Goal: Transaction & Acquisition: Purchase product/service

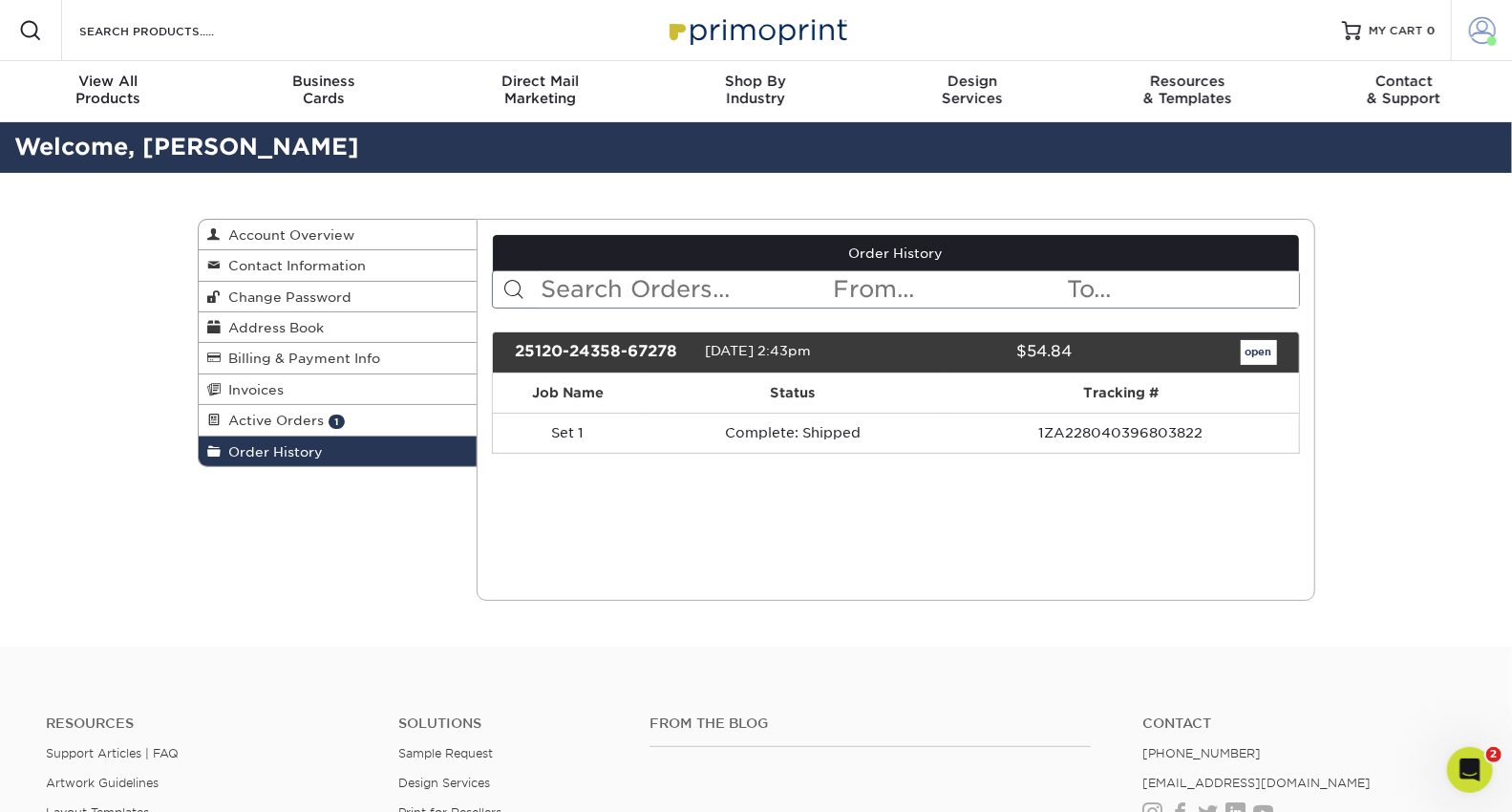
click at [1489, 28] on span at bounding box center [1482, 30] width 26 height 26
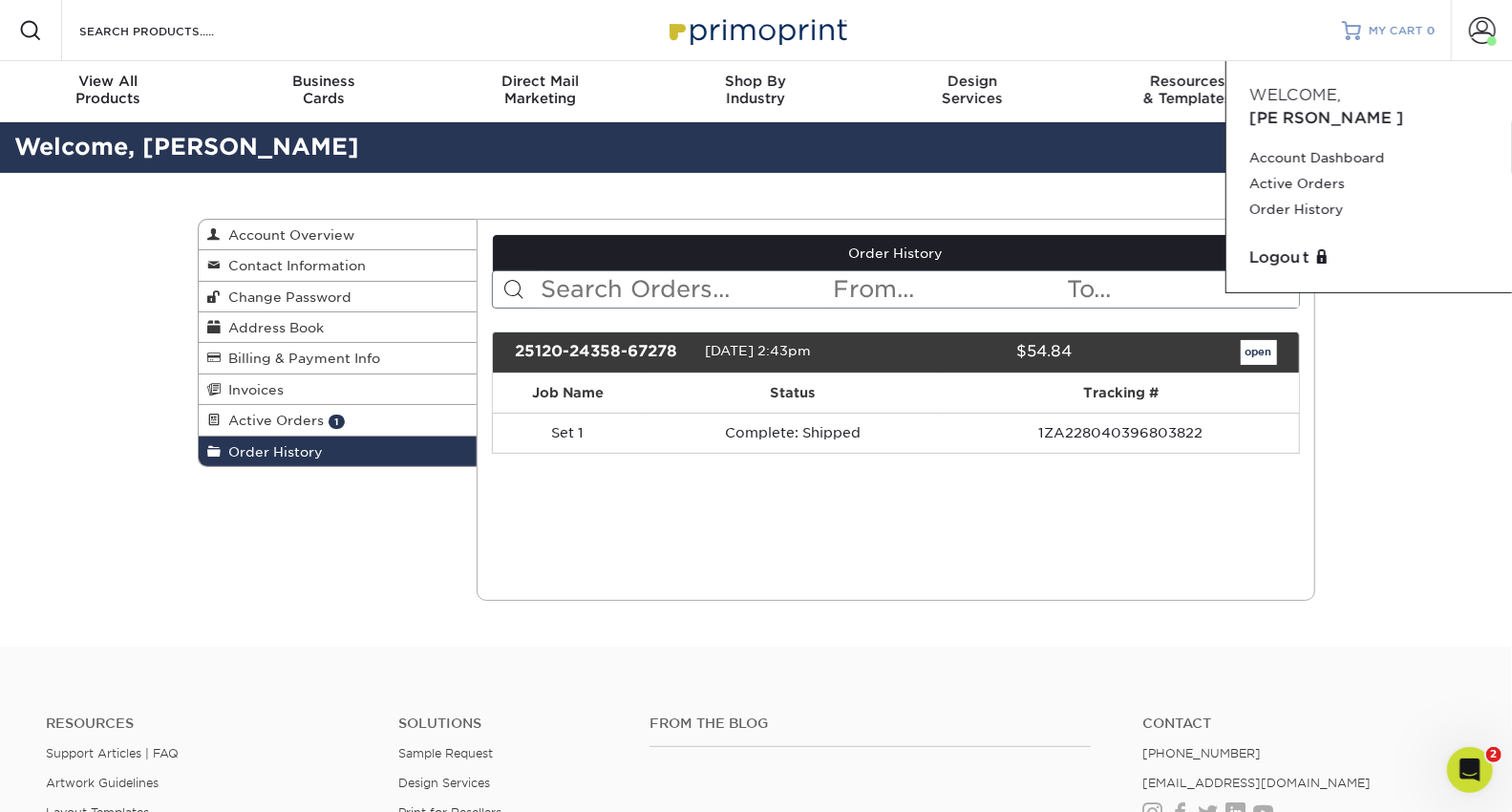
click at [1407, 26] on span "MY CART" at bounding box center [1395, 30] width 54 height 17
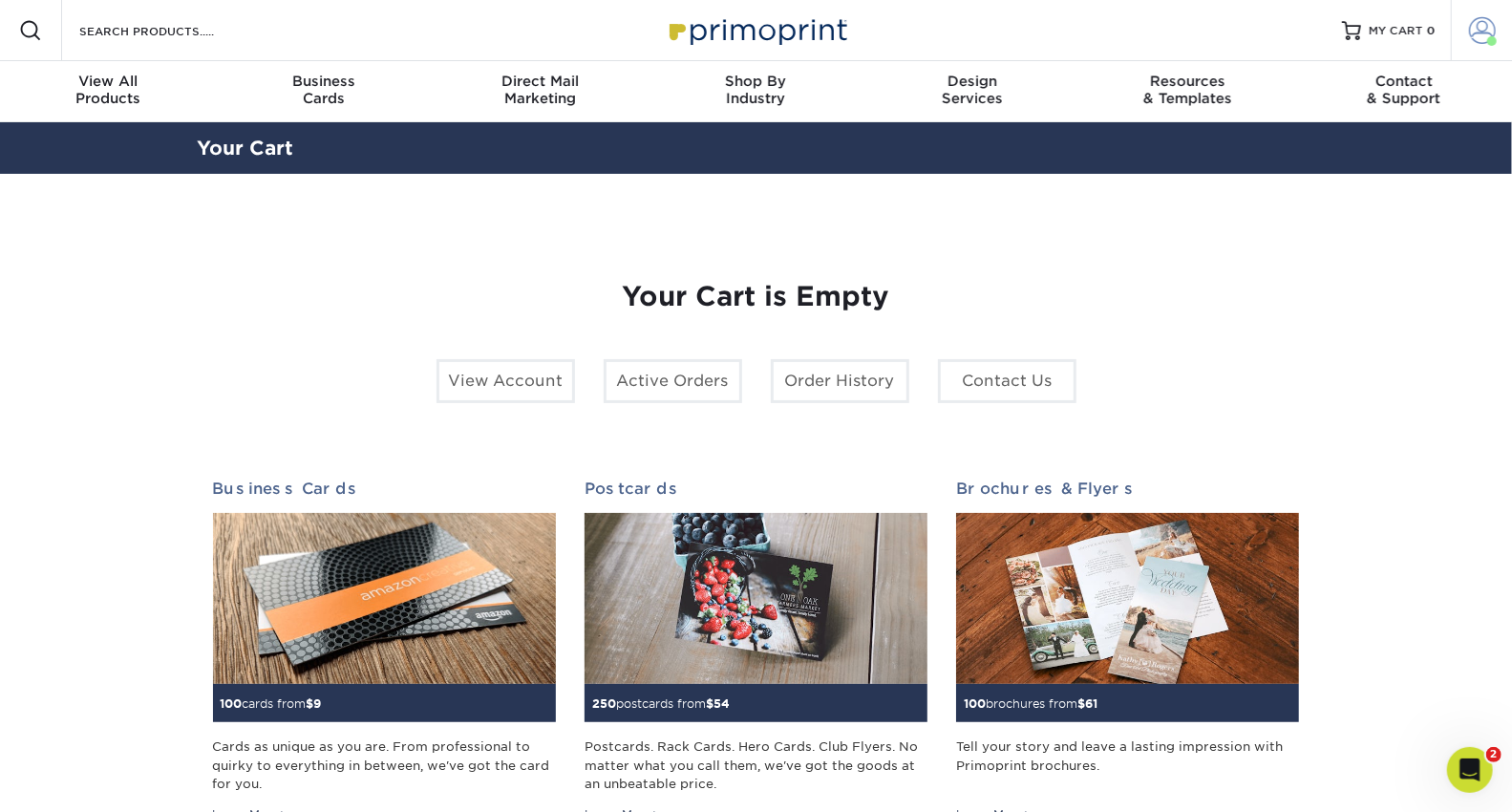
click at [1463, 37] on link "Account" at bounding box center [1482, 30] width 61 height 61
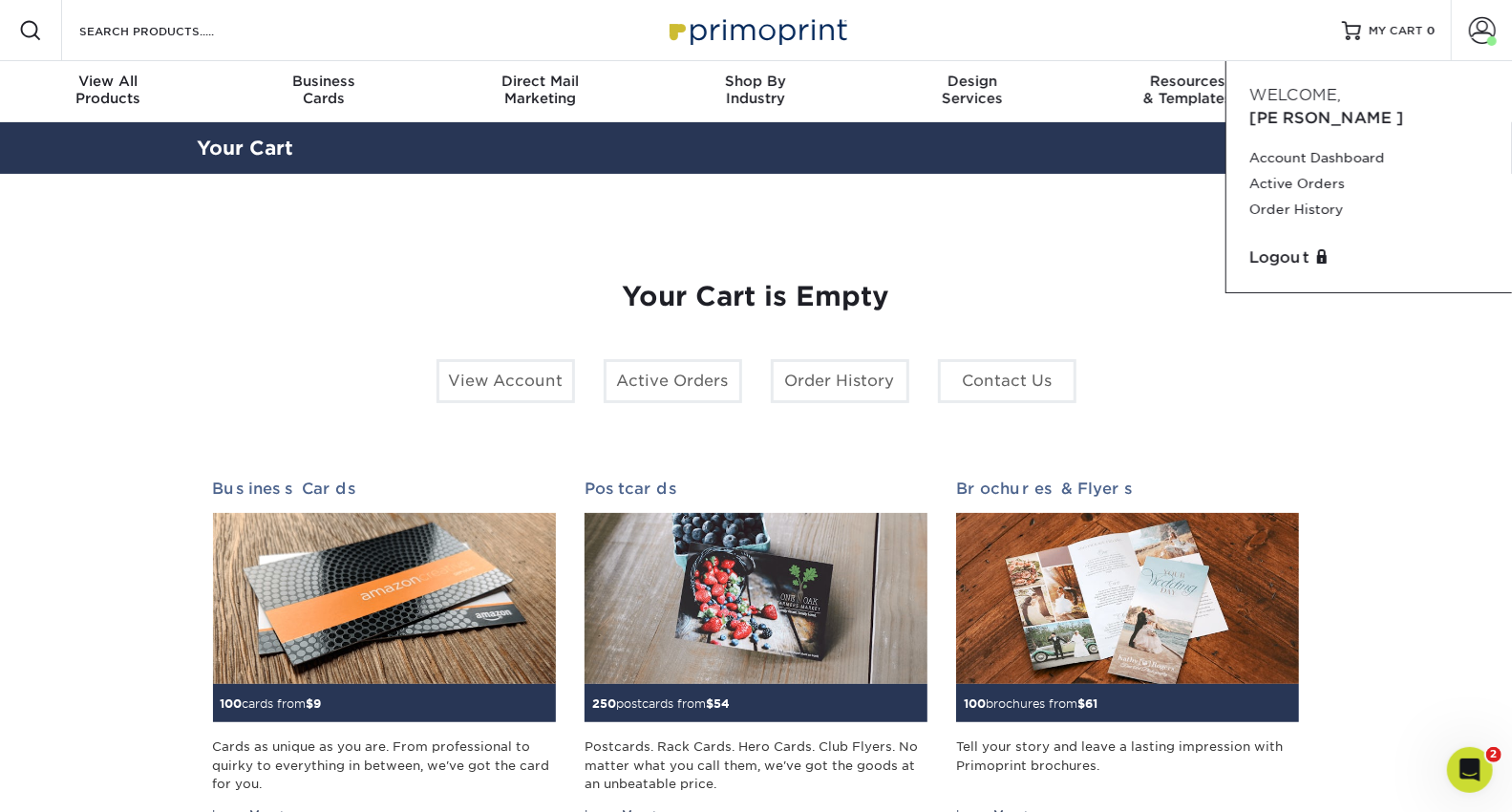
click at [1468, 801] on section "YOUR CART Empty Cart Your Cart is Empty View Account Active Orders Order Histor…" at bounding box center [756, 604] width 1512 height 861
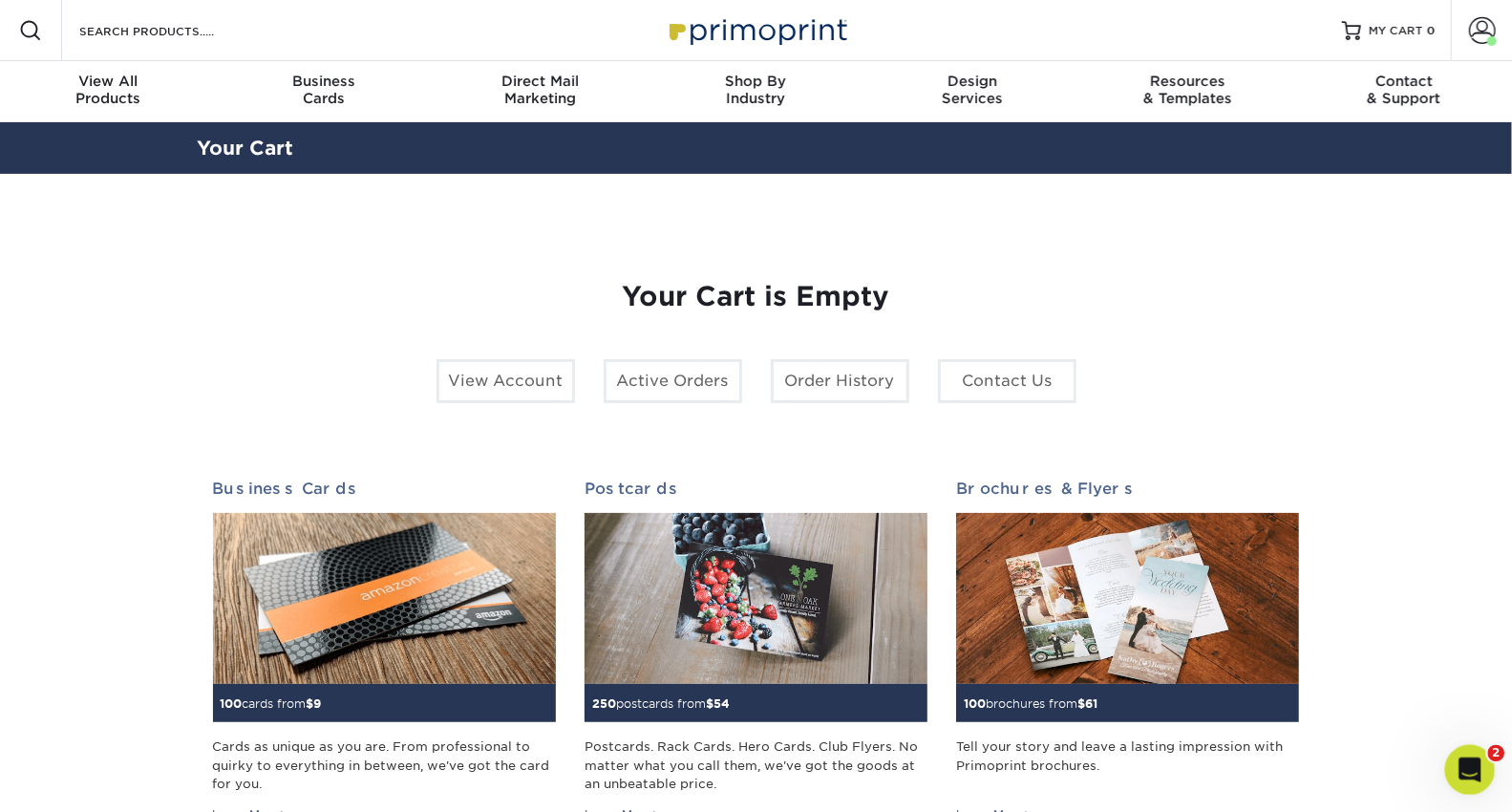
click at [1464, 779] on div "Open Intercom Messenger" at bounding box center [1467, 767] width 63 height 63
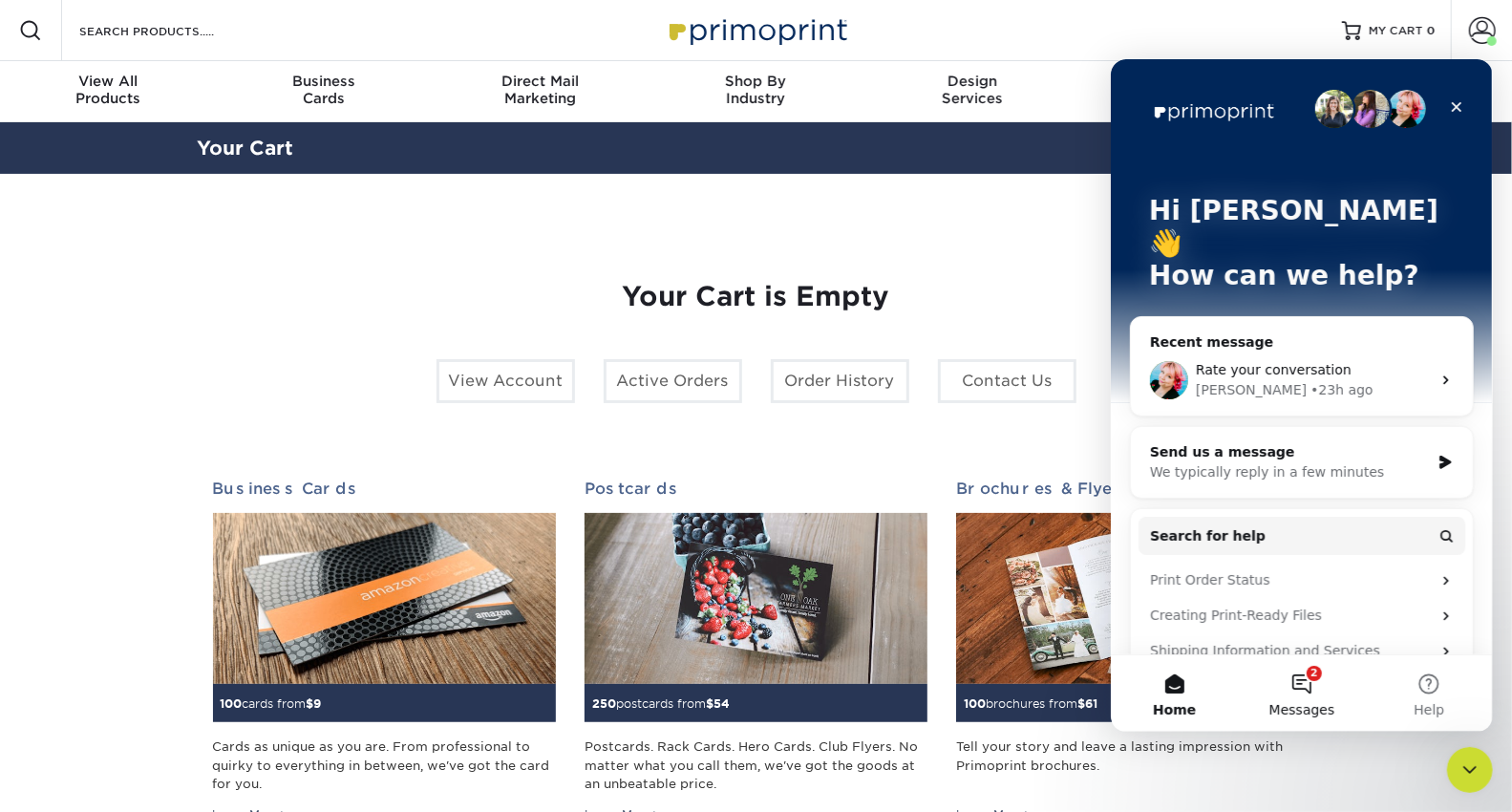
click at [1314, 684] on button "2 Messages" at bounding box center [1300, 692] width 127 height 76
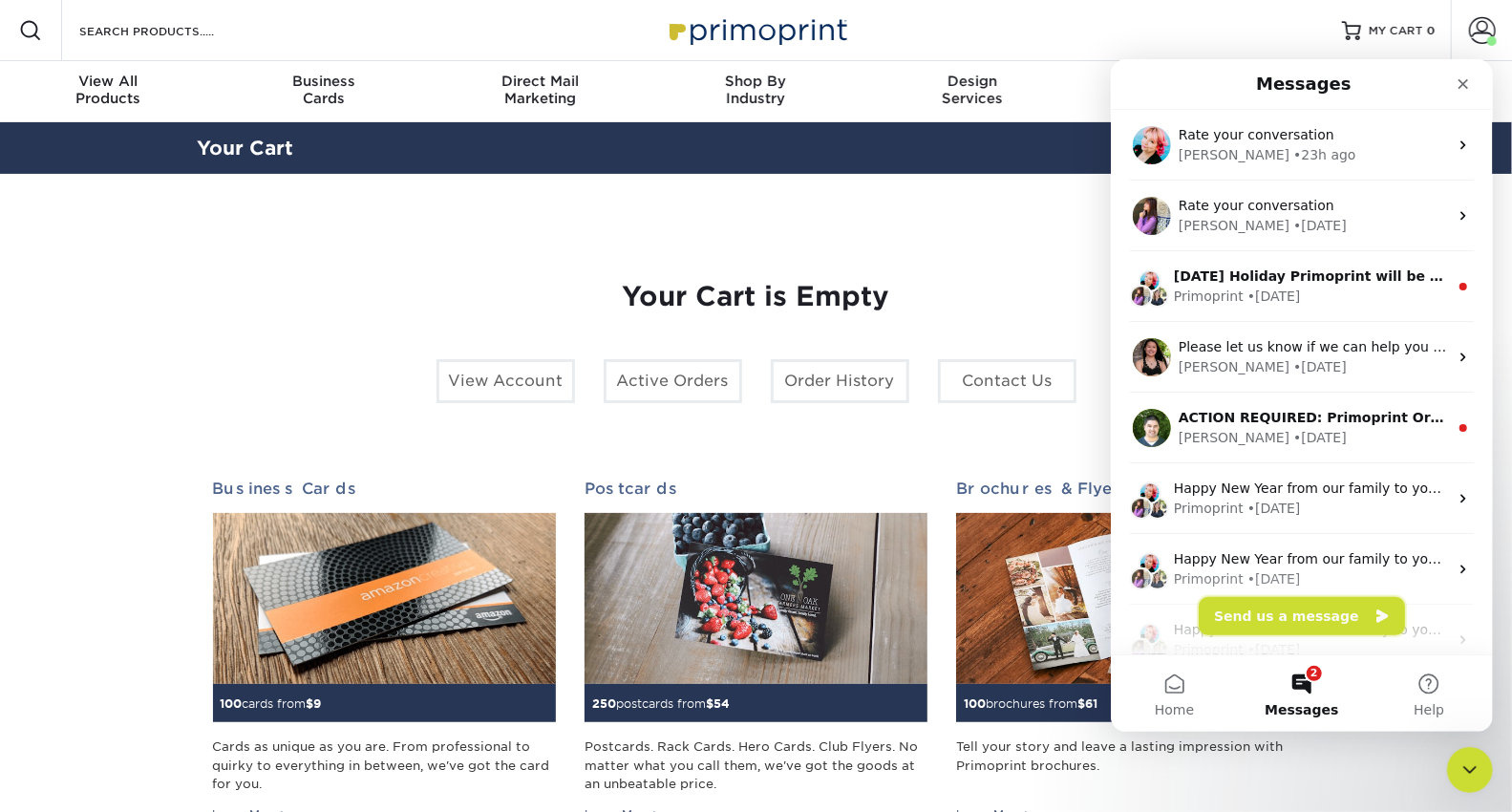
click at [1289, 602] on button "Send us a message" at bounding box center [1301, 615] width 206 height 38
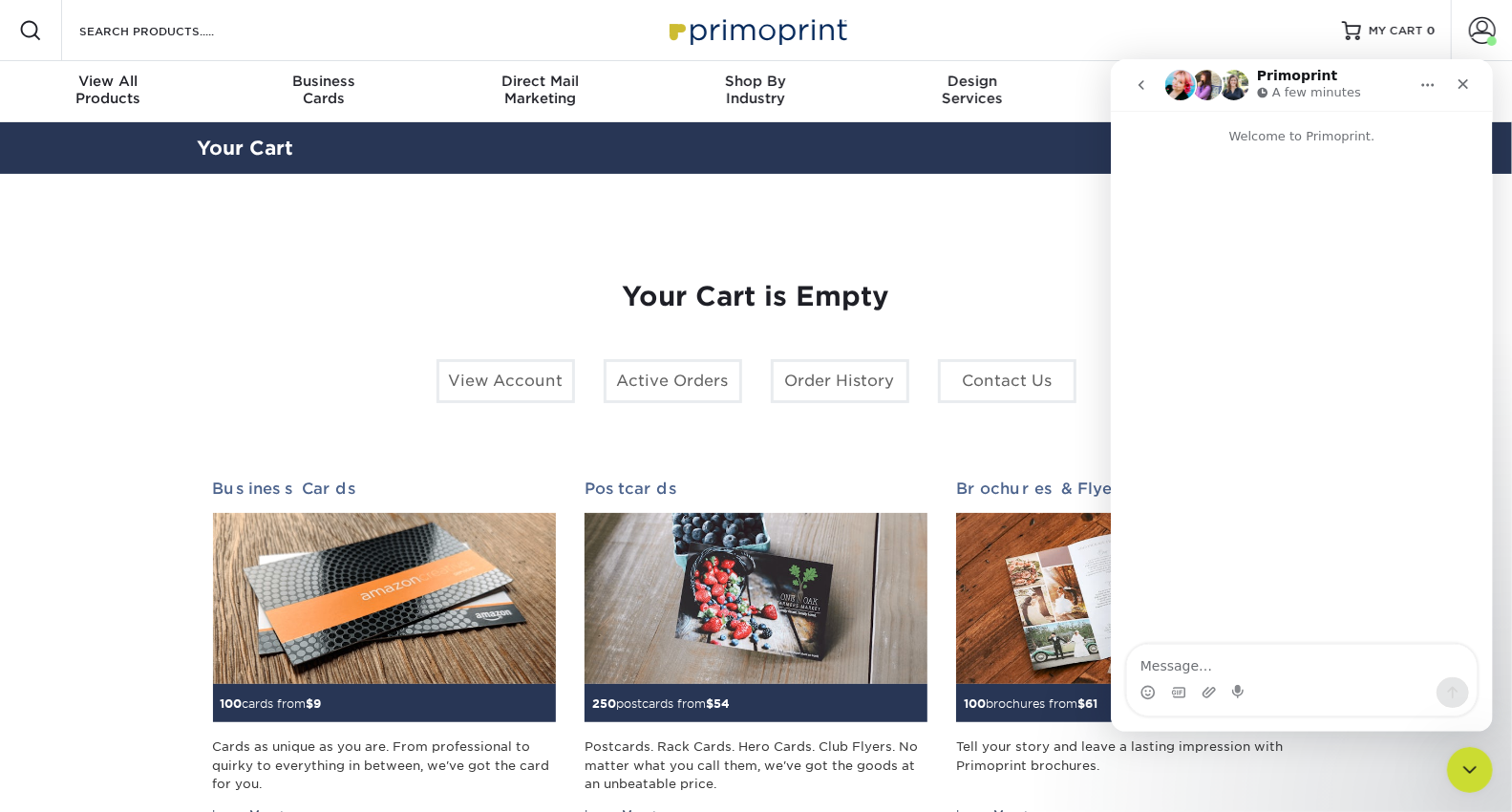
click at [1274, 643] on textarea "Message…" at bounding box center [1301, 659] width 349 height 32
click at [1274, 647] on textarea "Message…" at bounding box center [1301, 659] width 349 height 32
type textarea "i need to order another set of cards for my chef similar to my other orders"
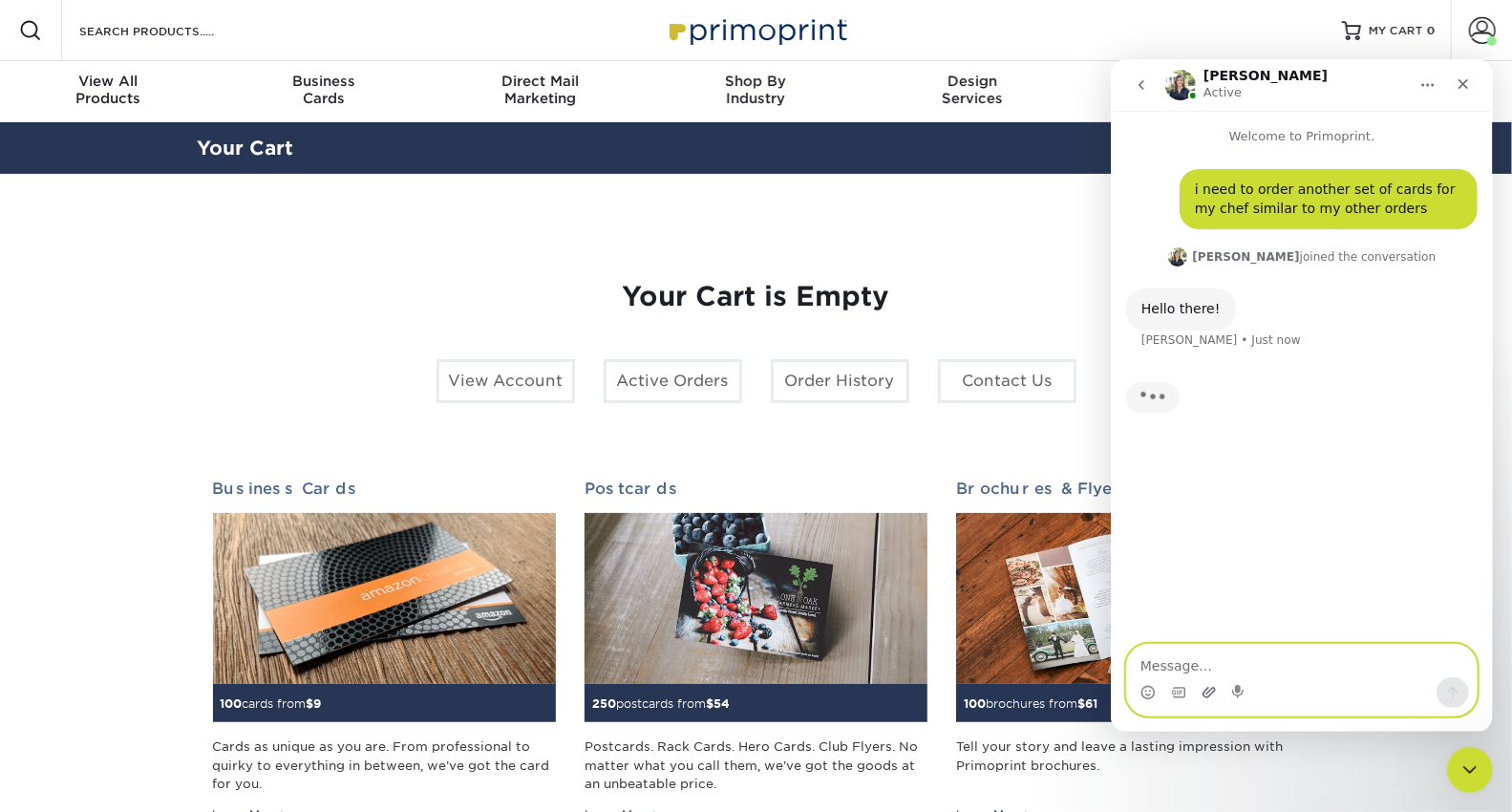
click at [1208, 690] on icon "Upload attachment" at bounding box center [1209, 690] width 14 height 11
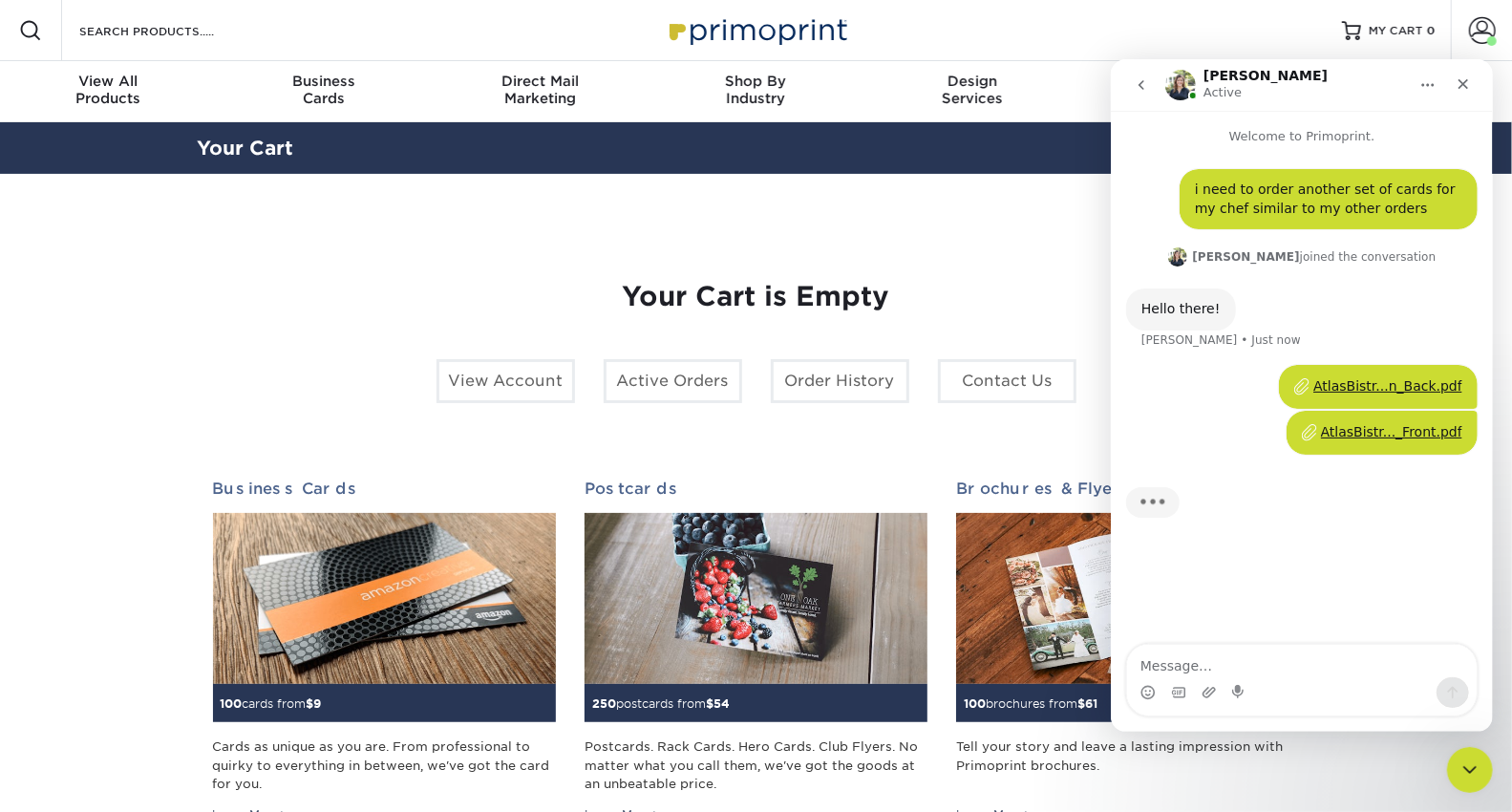
click at [1267, 607] on div "i need to order another set of cards for my chef similar to my other orders TOD…" at bounding box center [1300, 395] width 382 height 500
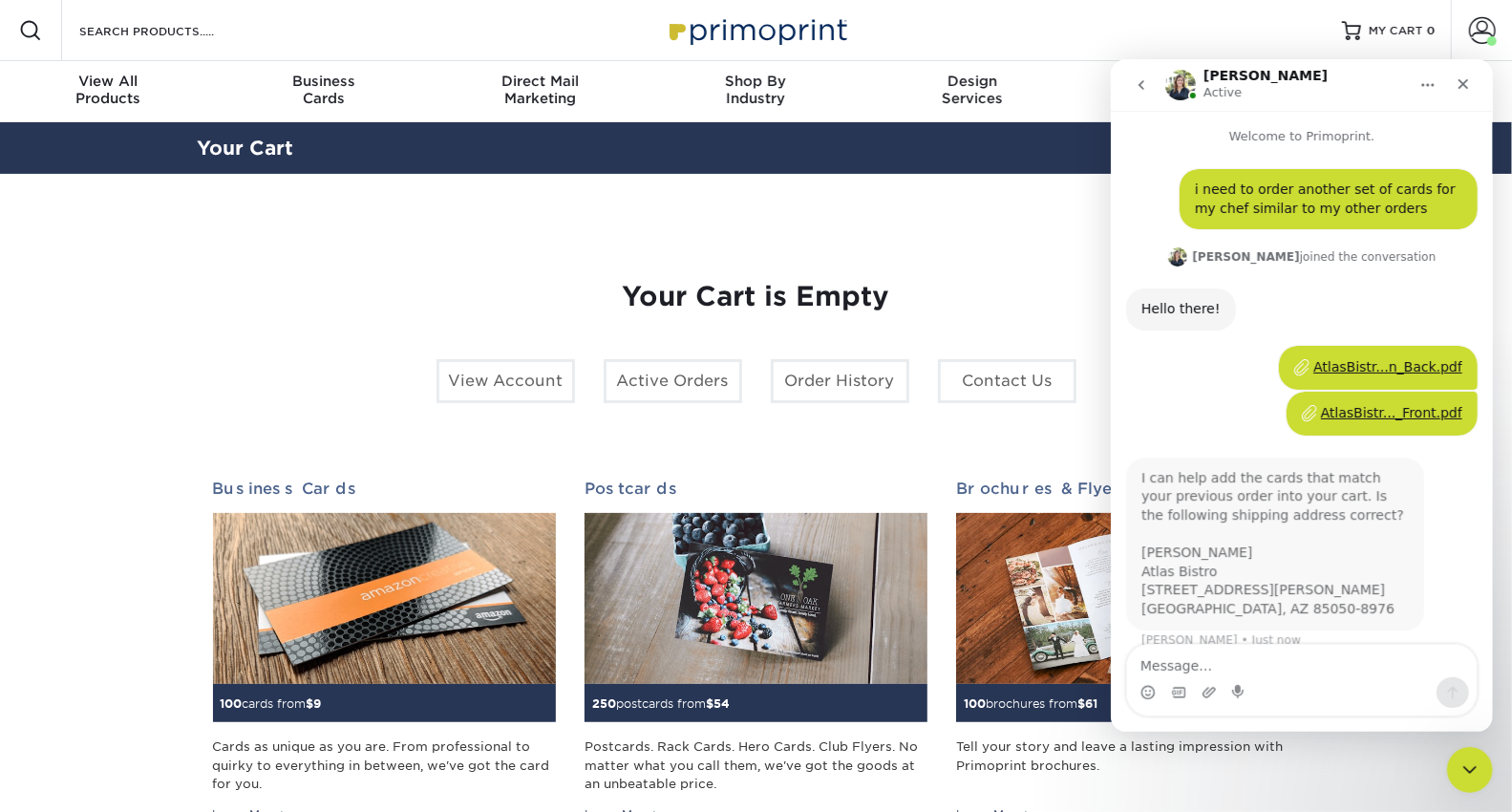
click at [1349, 382] on div "AtlasBistr...n_Back.pdf TODD • Just now" at bounding box center [1378, 366] width 199 height 44
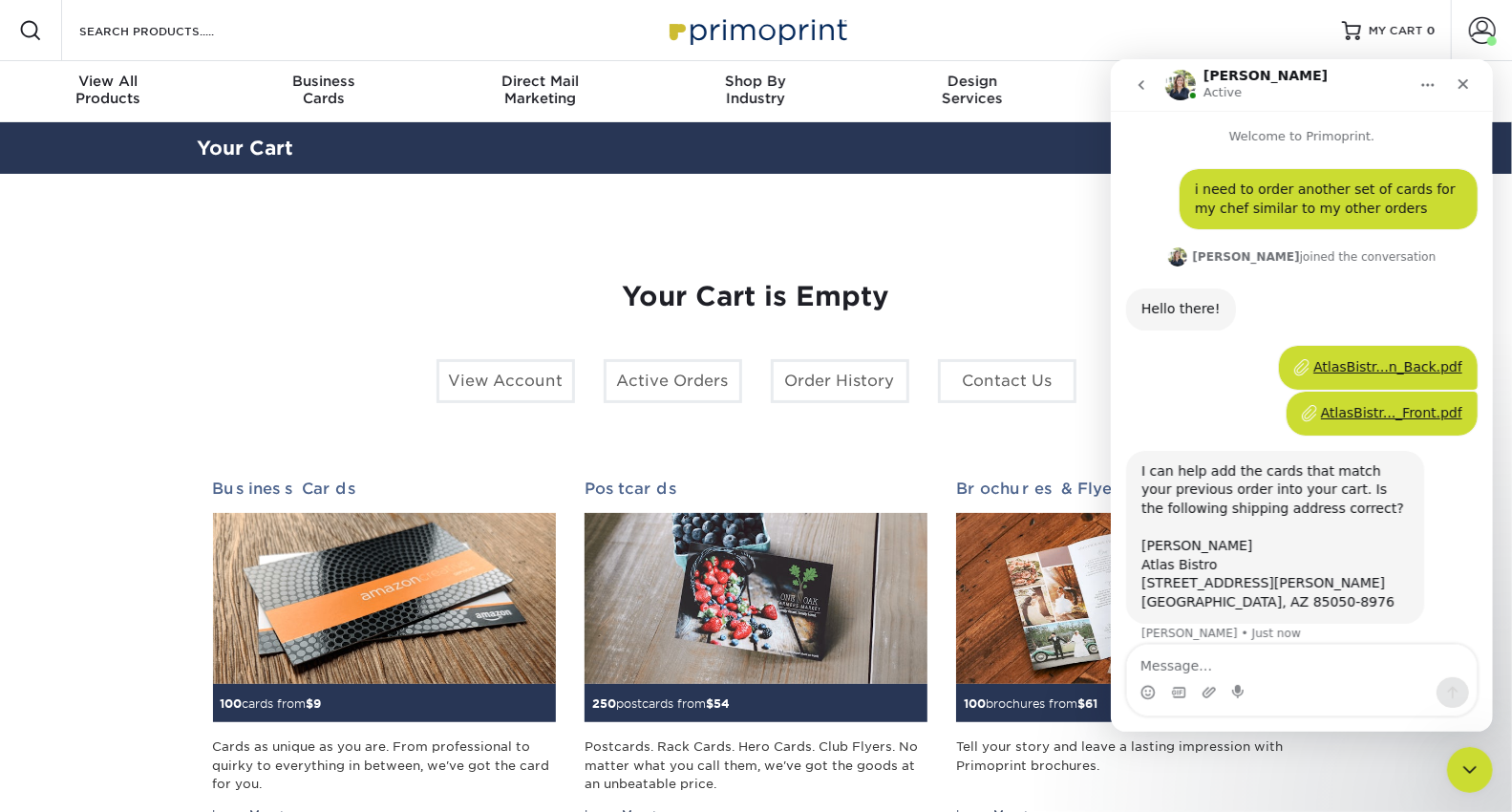
scroll to position [18, 0]
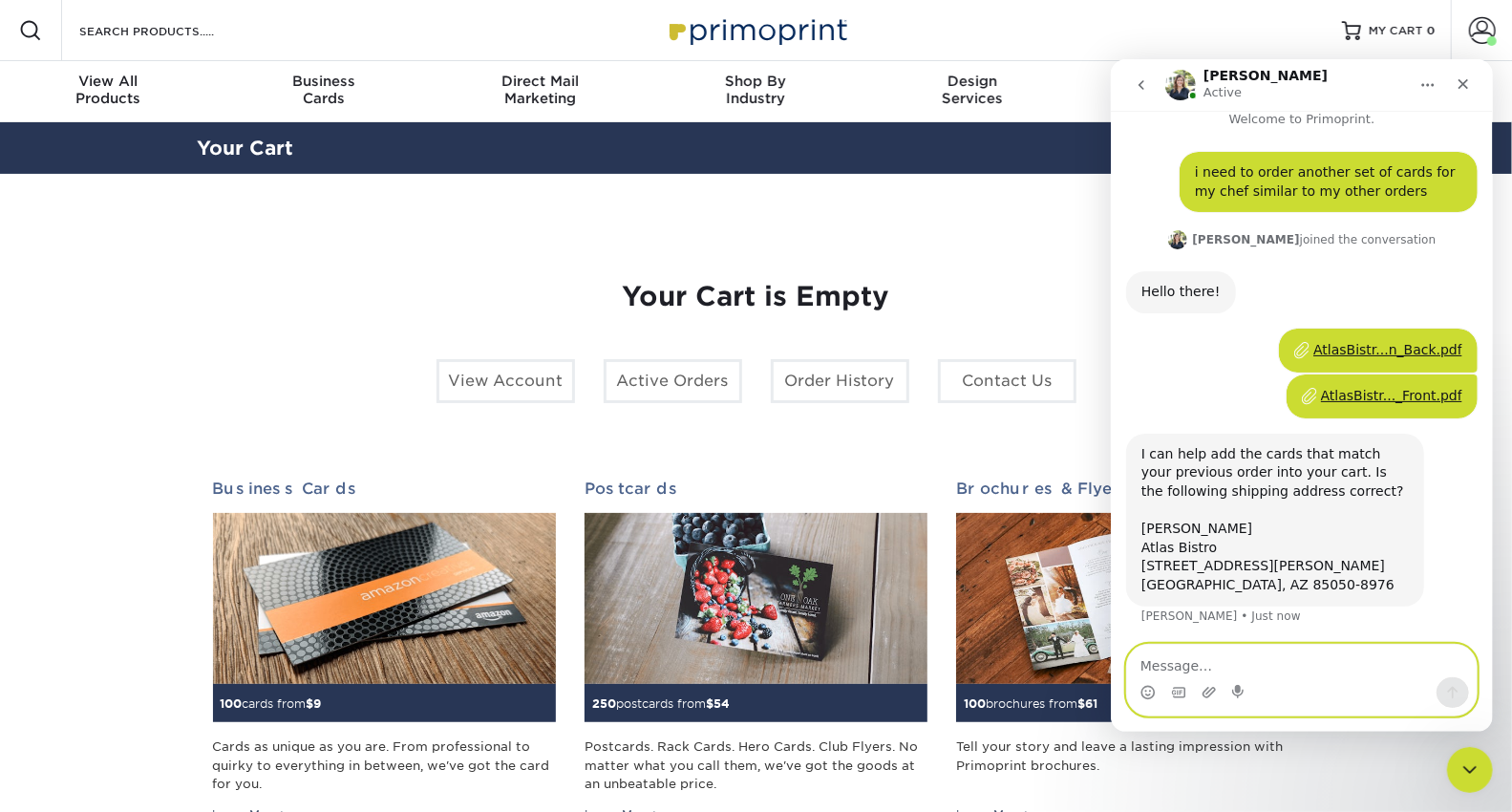
click at [1289, 659] on textarea "Message…" at bounding box center [1301, 659] width 349 height 32
type textarea "yes"
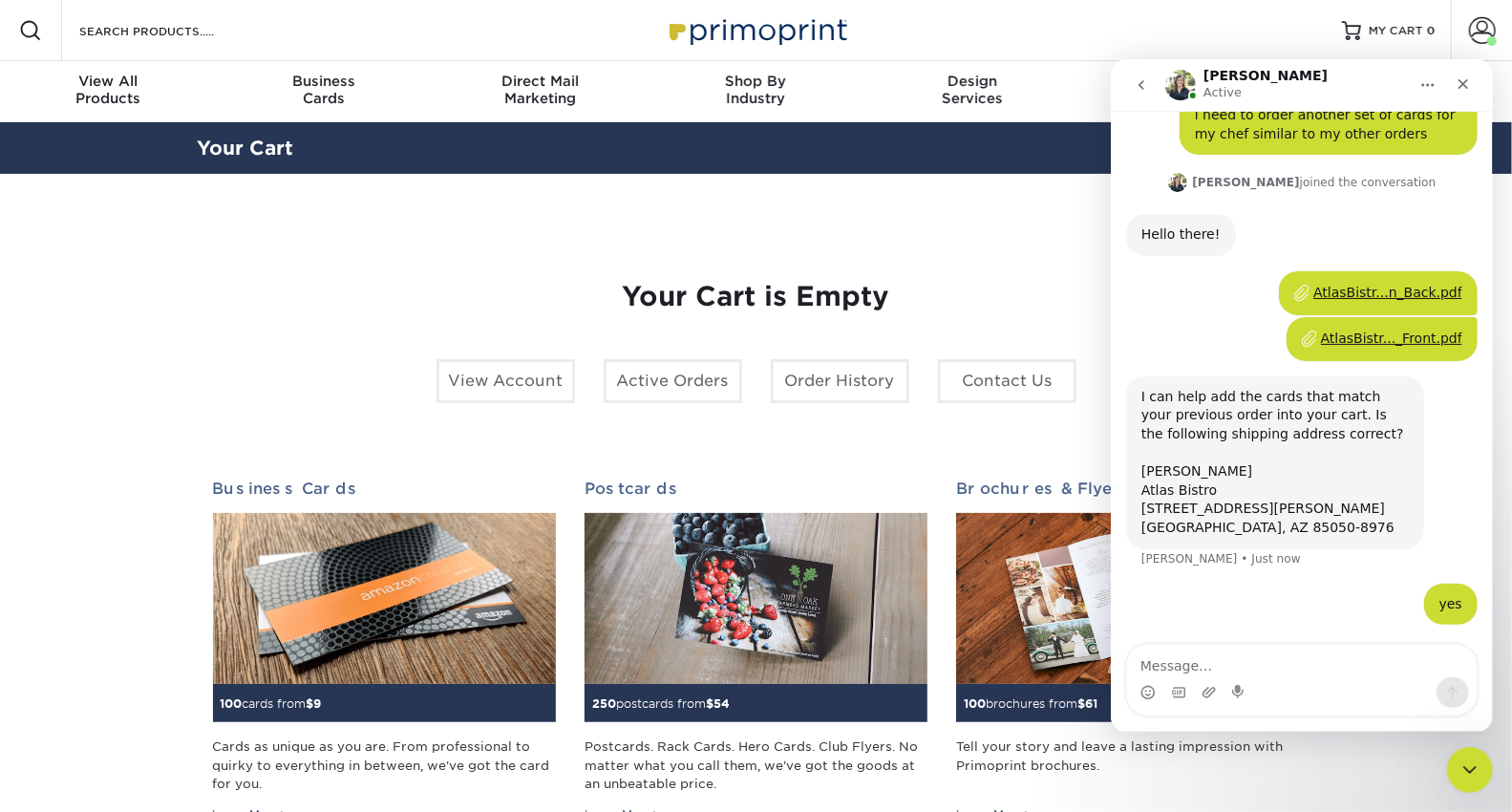
click at [1360, 292] on div "AtlasBistr...n_Back.pdf" at bounding box center [1387, 291] width 149 height 20
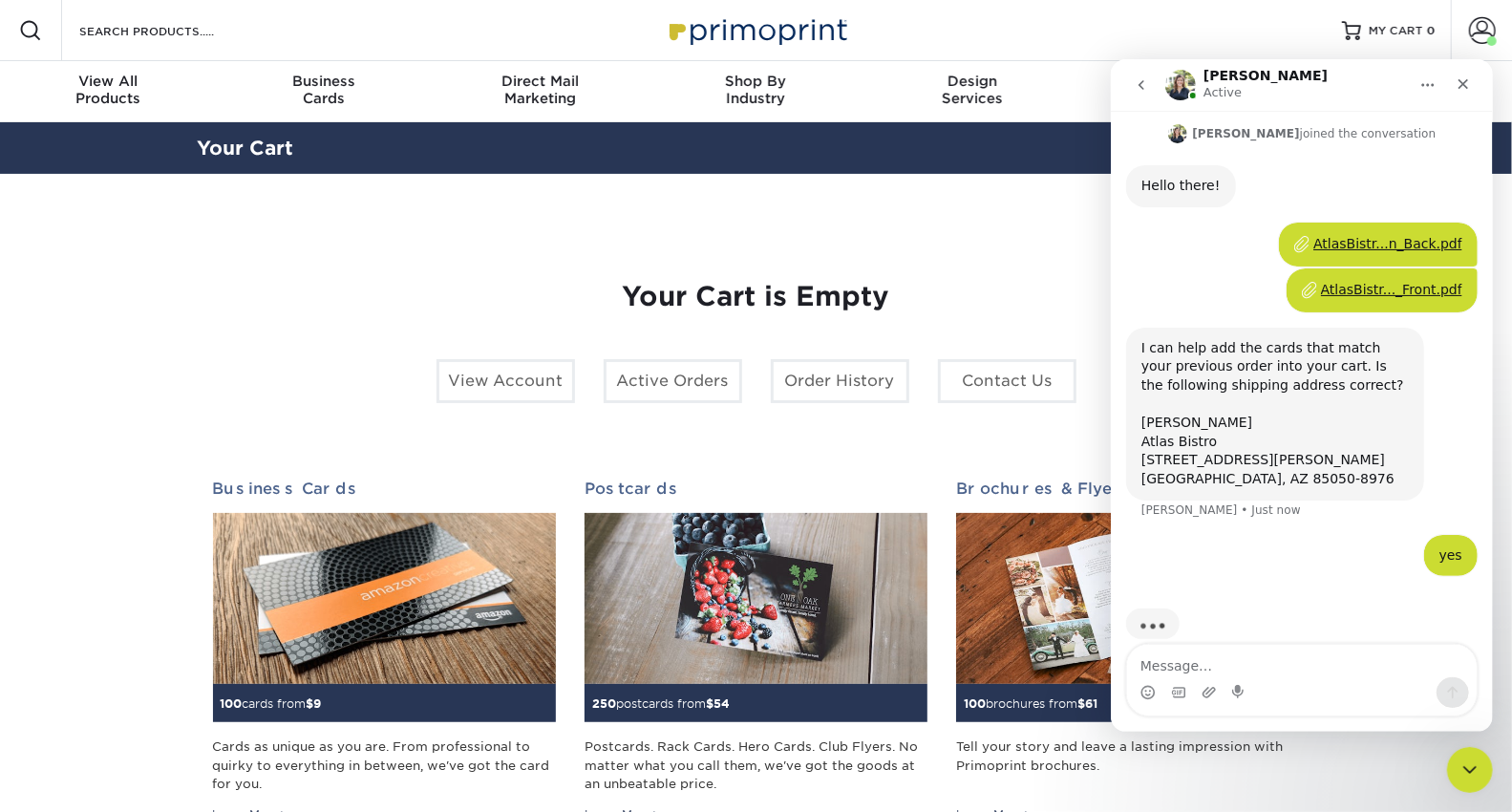
scroll to position [148, 0]
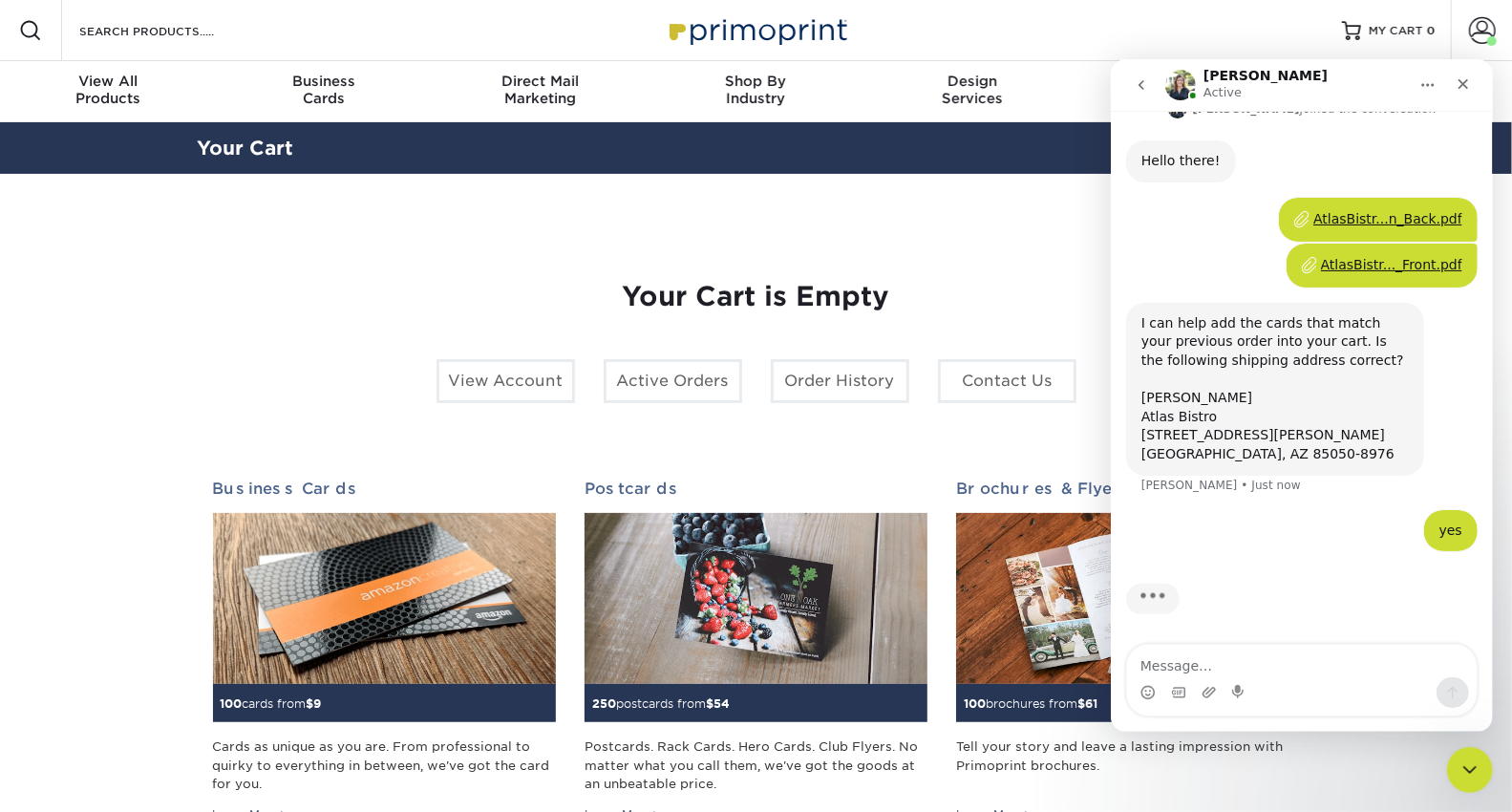
click at [1398, 258] on div "AtlasBistr..._Front.pdf" at bounding box center [1391, 264] width 141 height 20
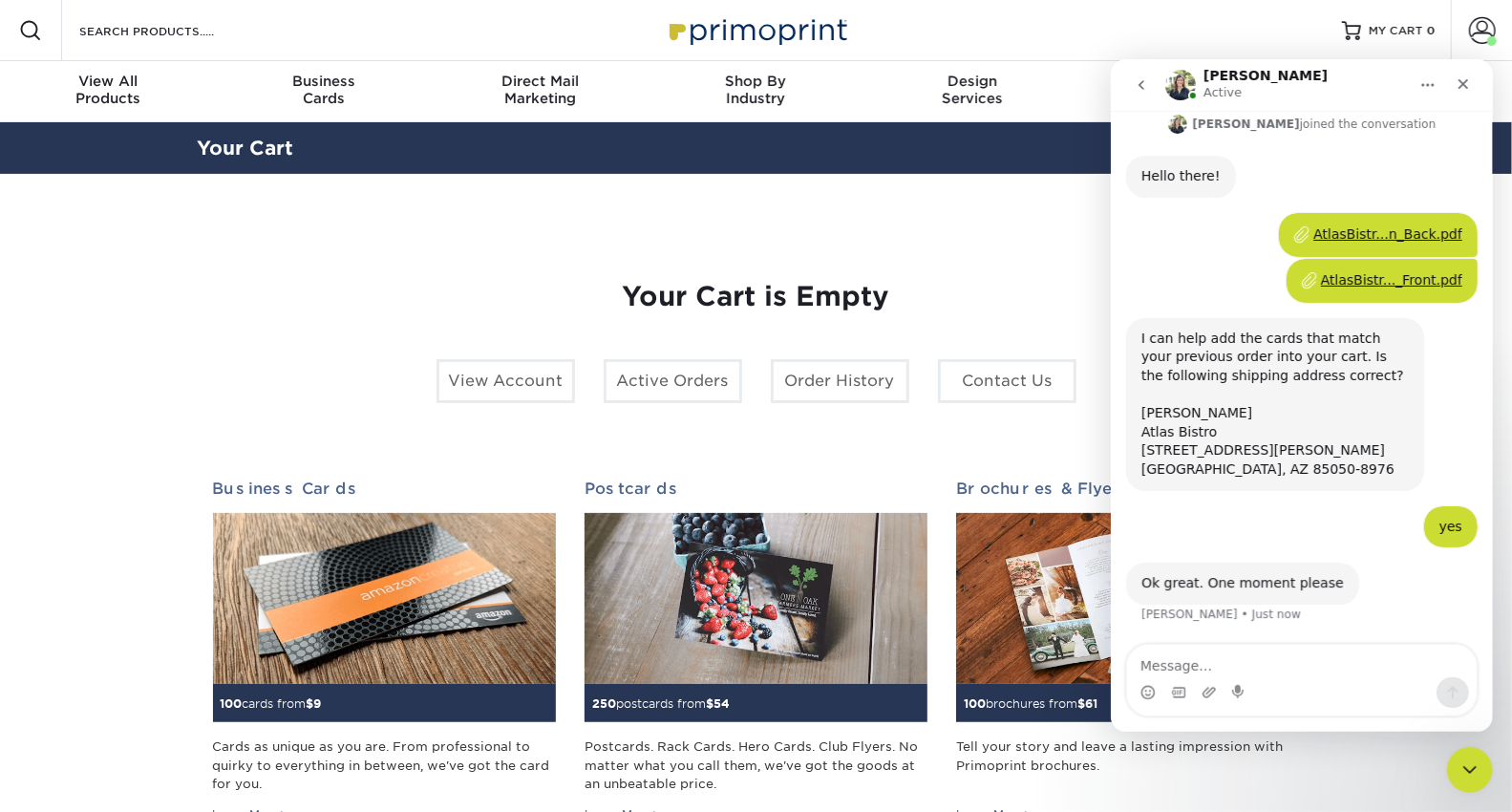
scroll to position [130, 0]
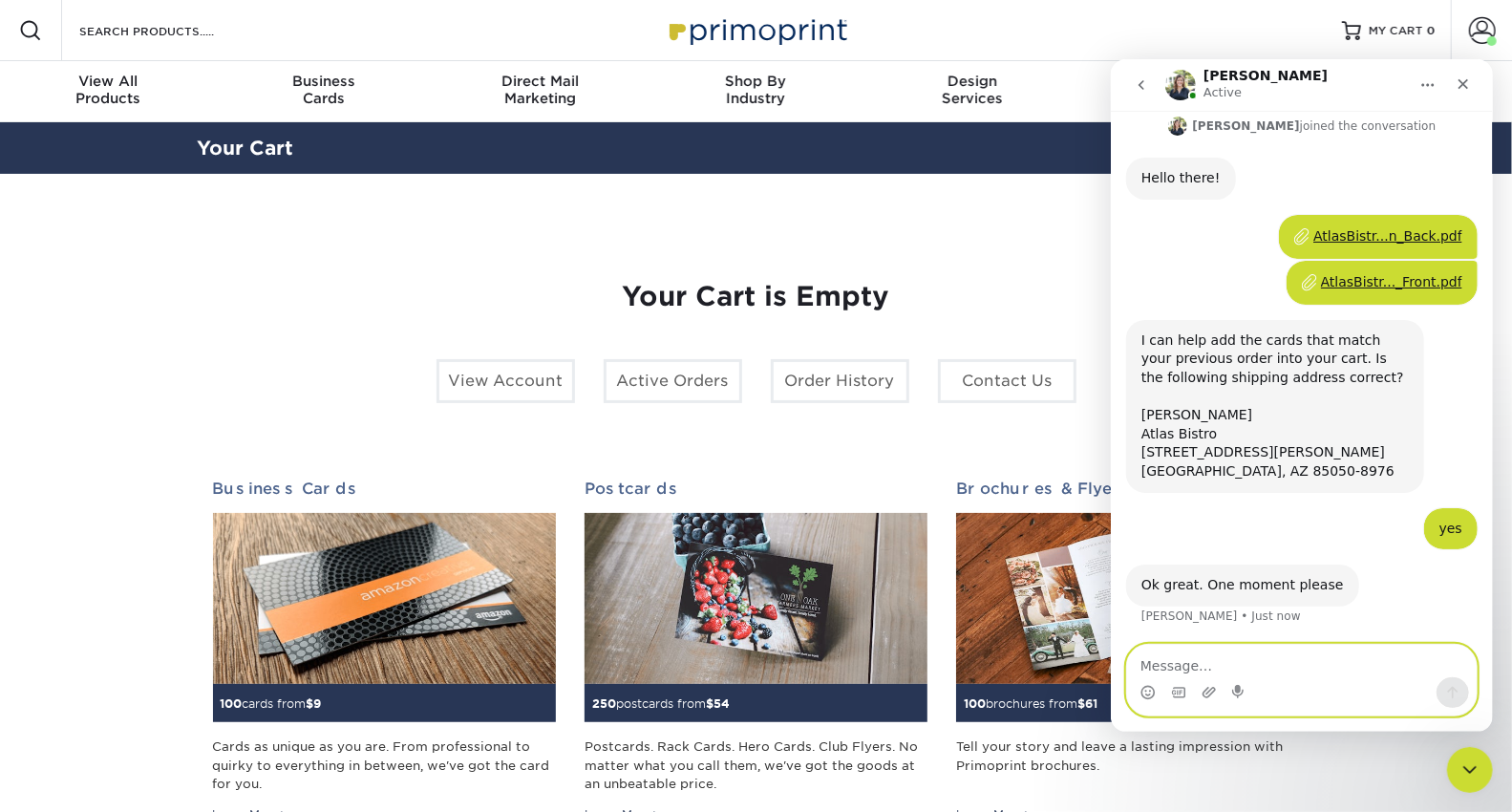
click at [1246, 654] on textarea "Message…" at bounding box center [1301, 659] width 349 height 32
type textarea "i currently hav an open order, can you ship together"
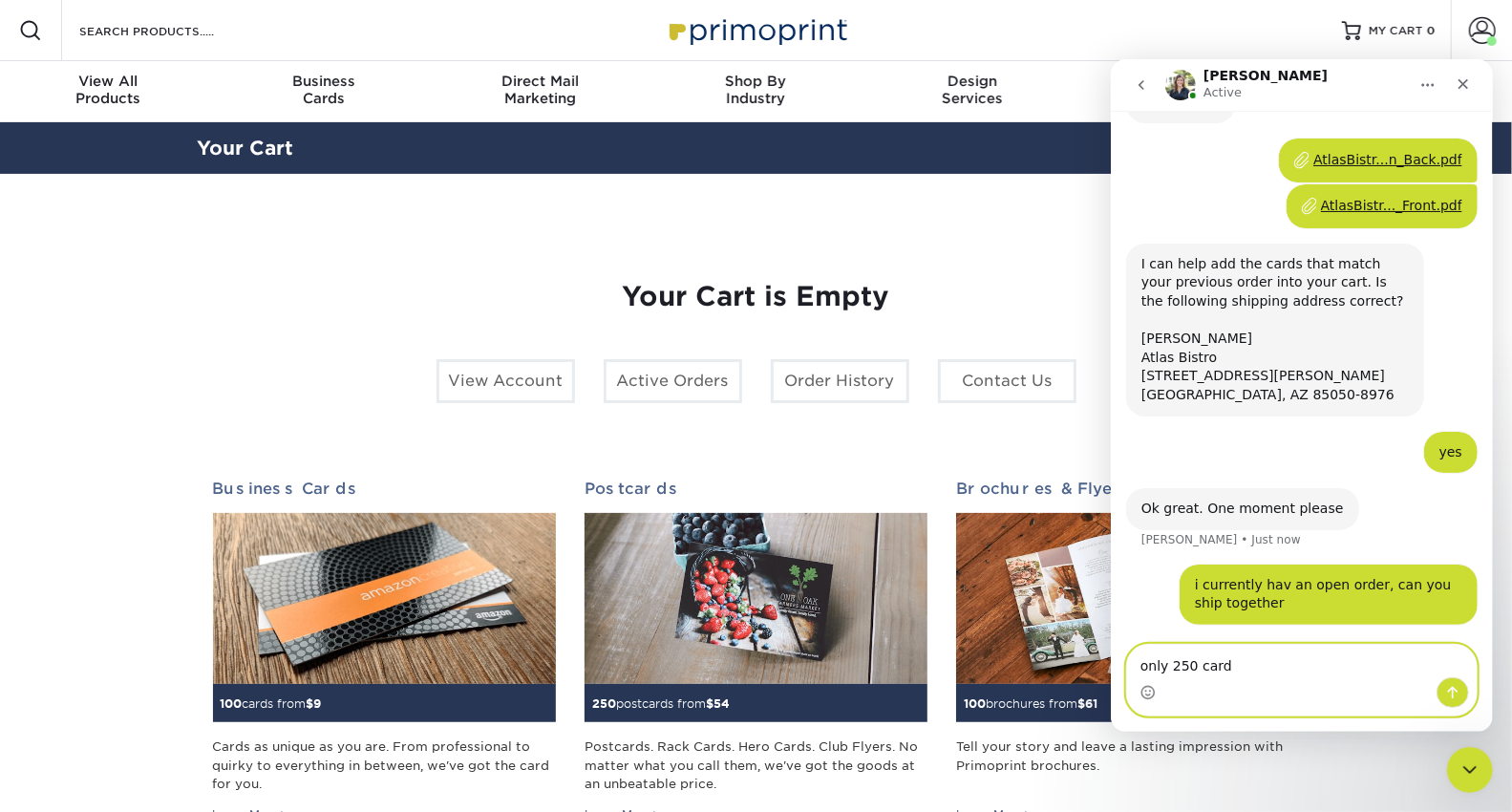
type textarea "only 250 cards"
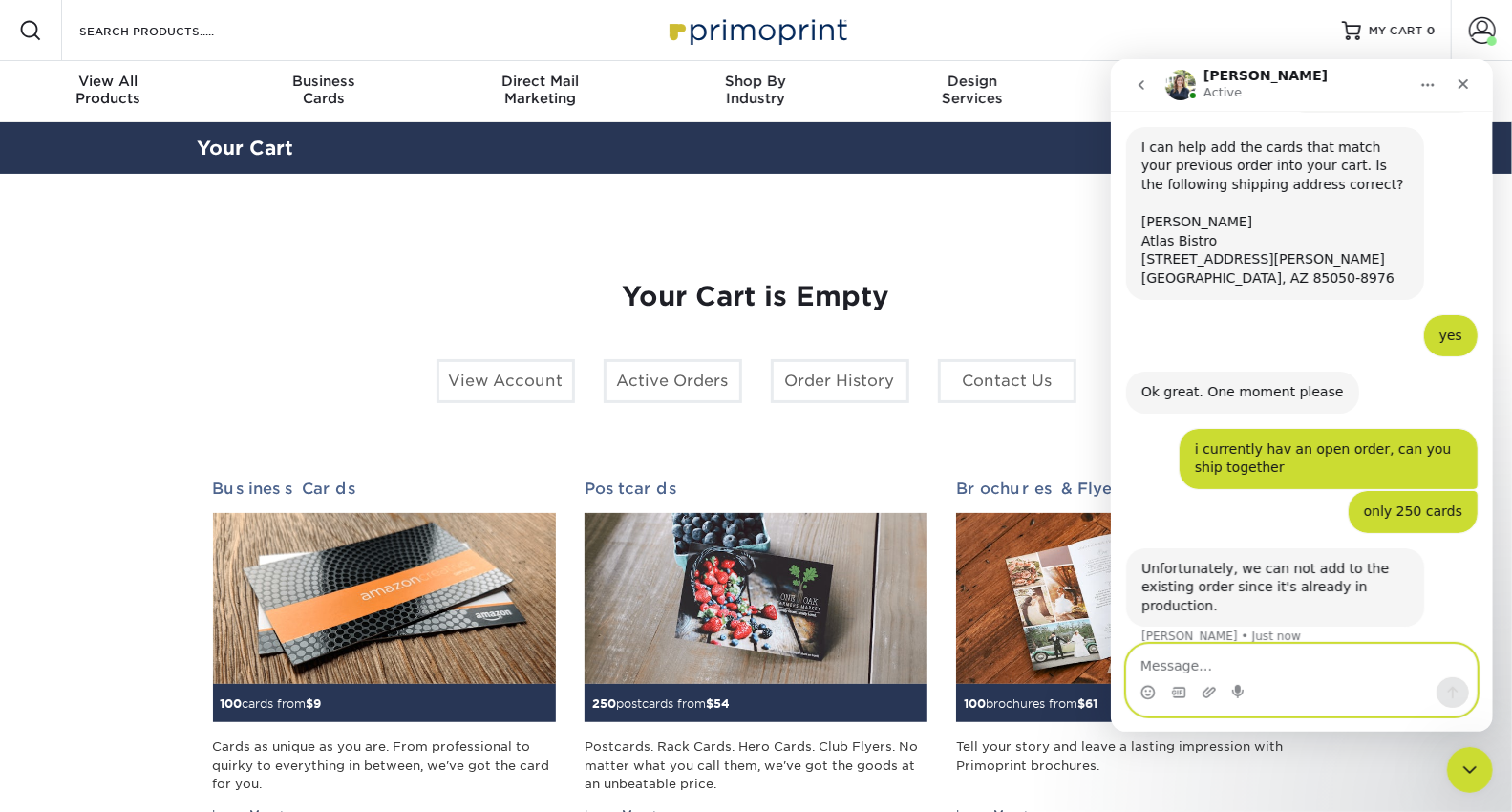
scroll to position [326, 0]
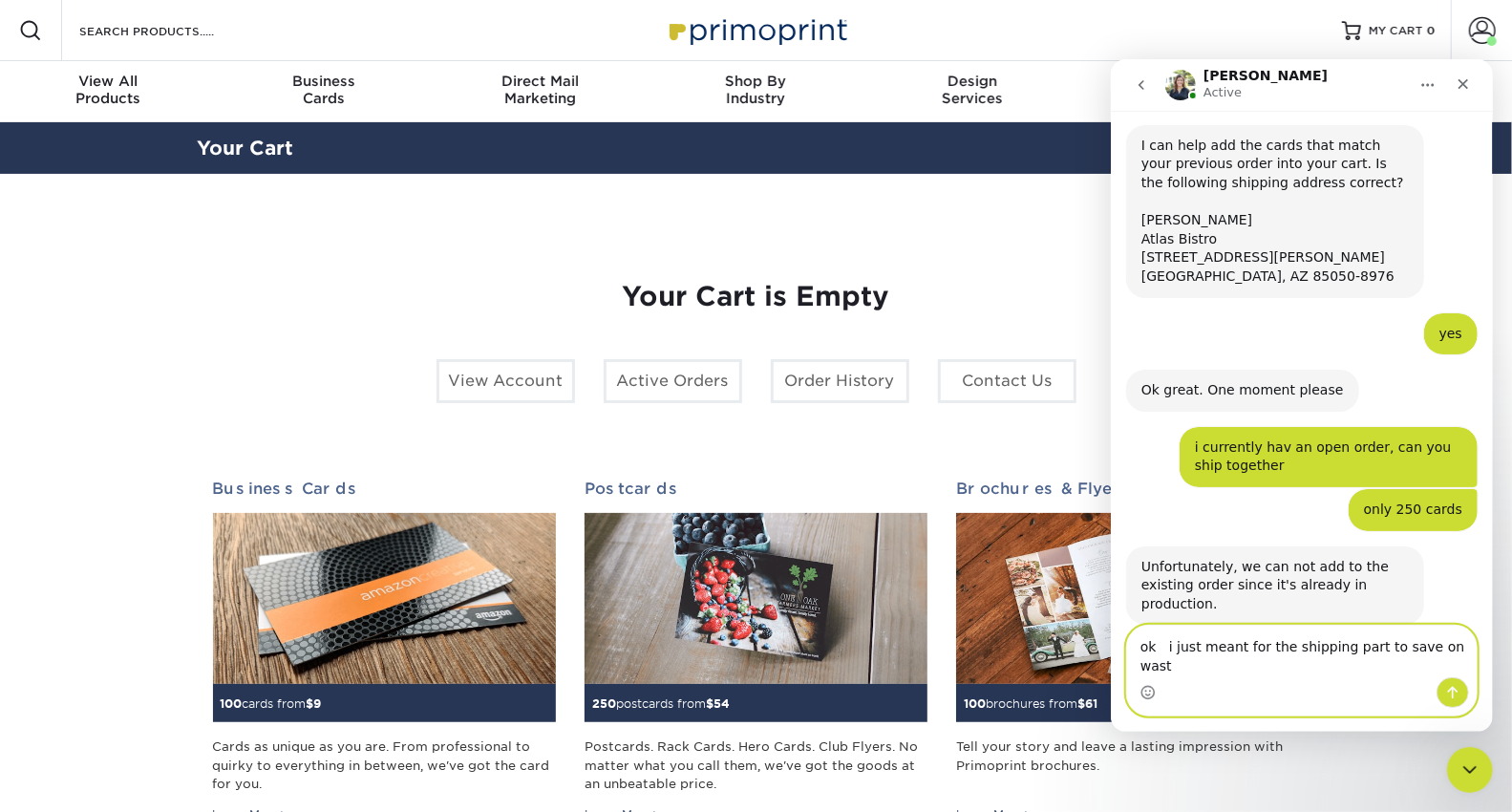
type textarea "ok i just meant for the shipping part to save on waste"
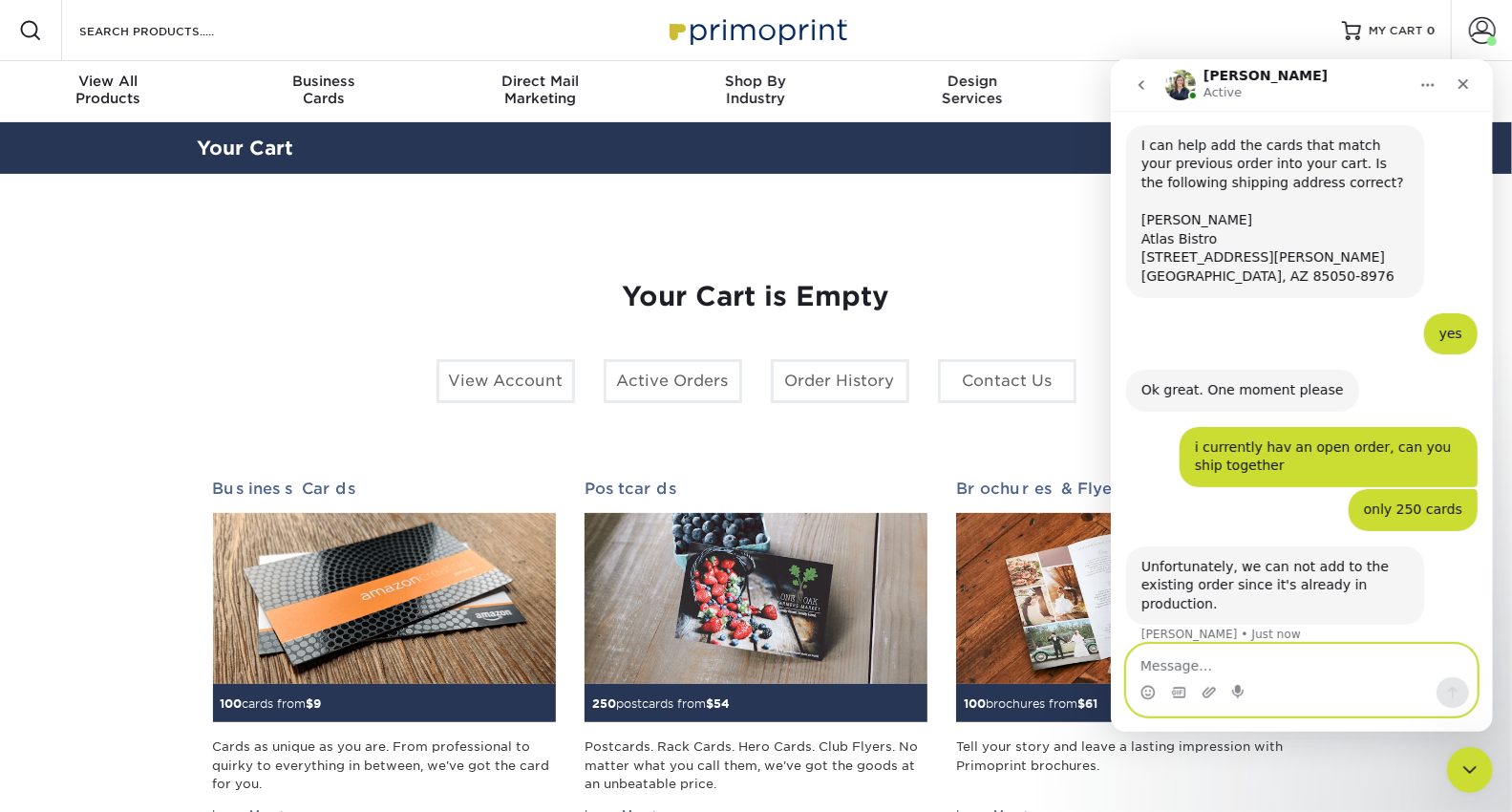
scroll to position [402, 0]
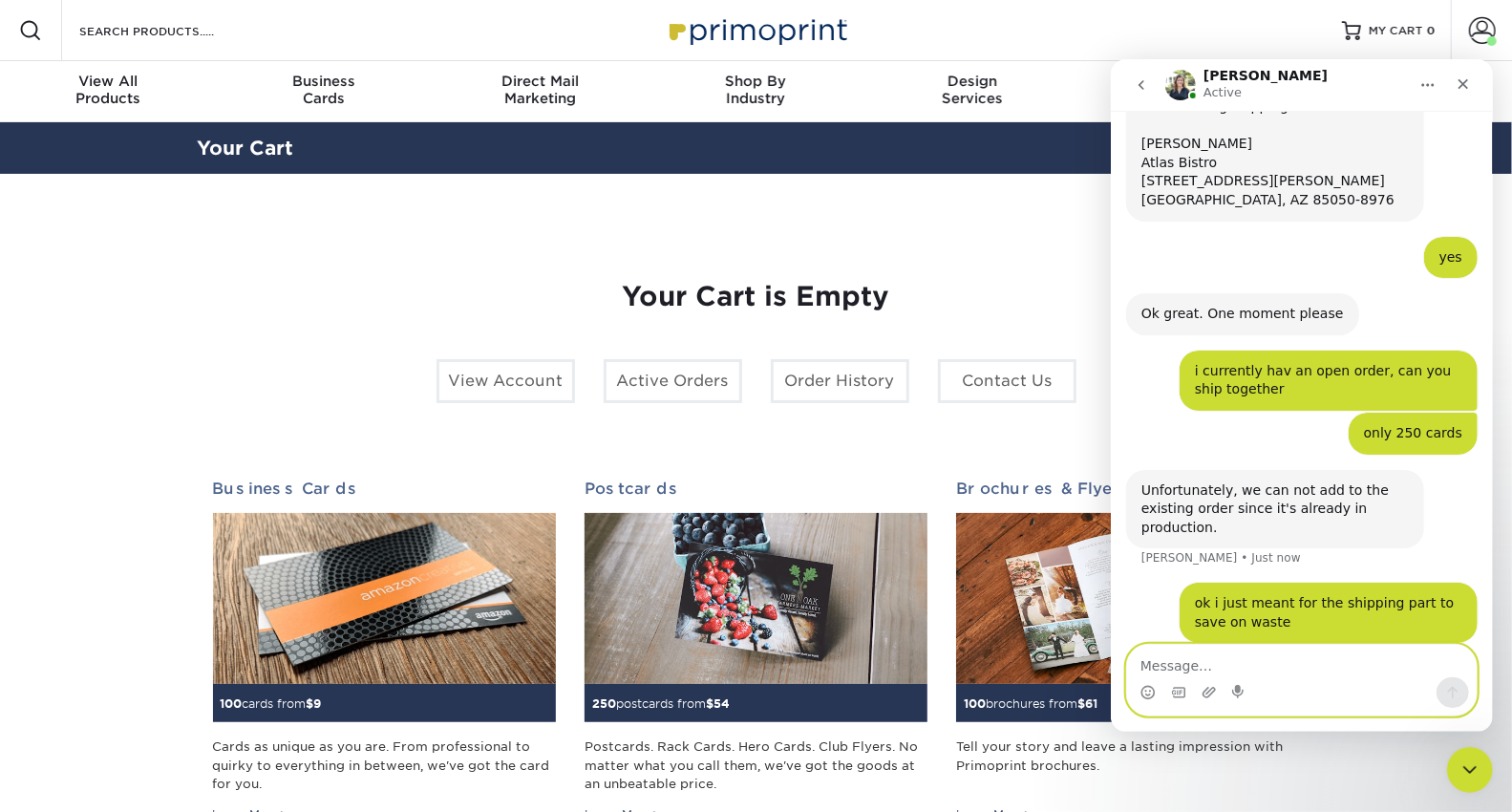
type textarea "n"
type textarea "if not no problem"
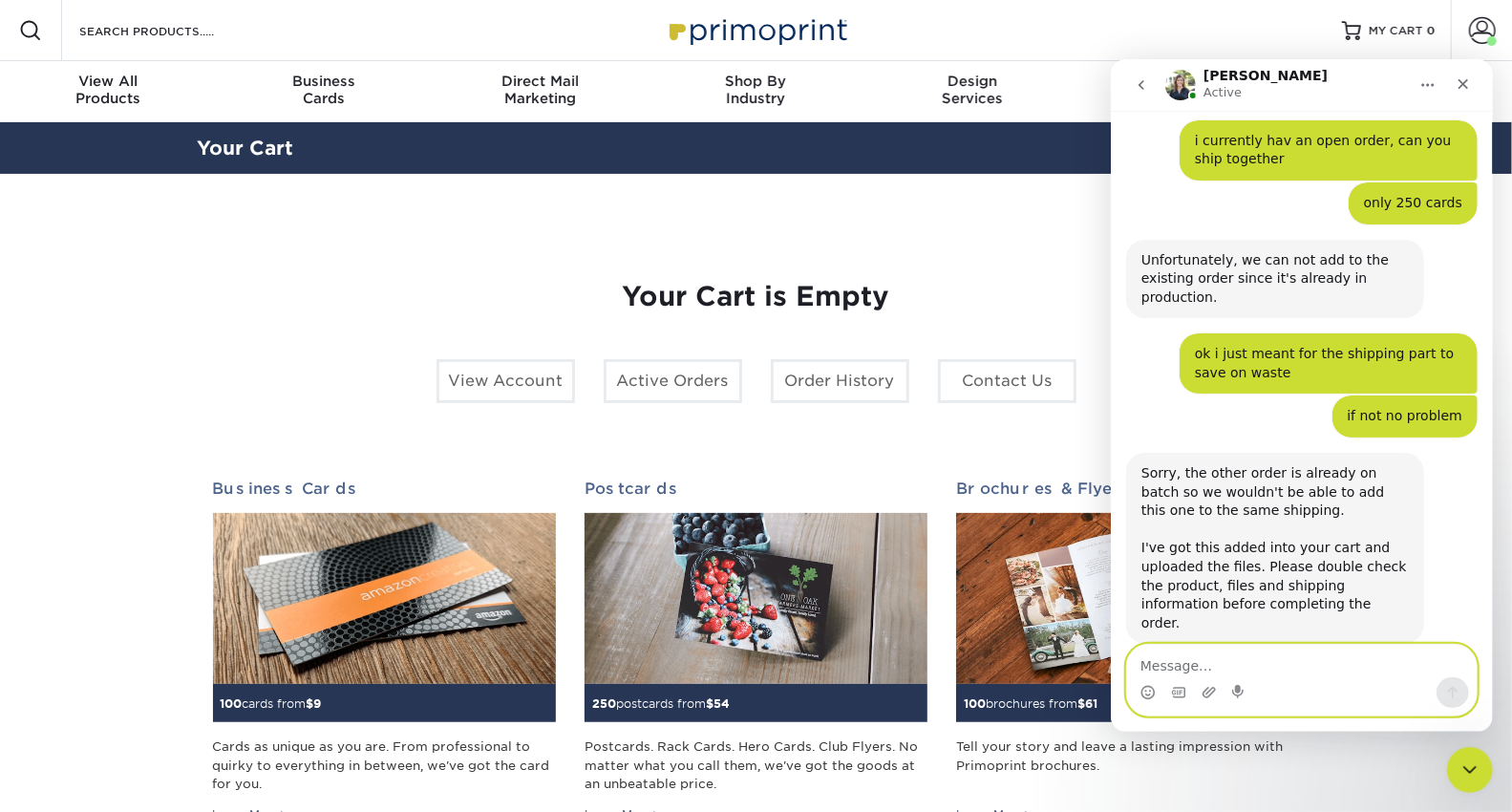
scroll to position [634, 0]
type textarea "perfect thanks"
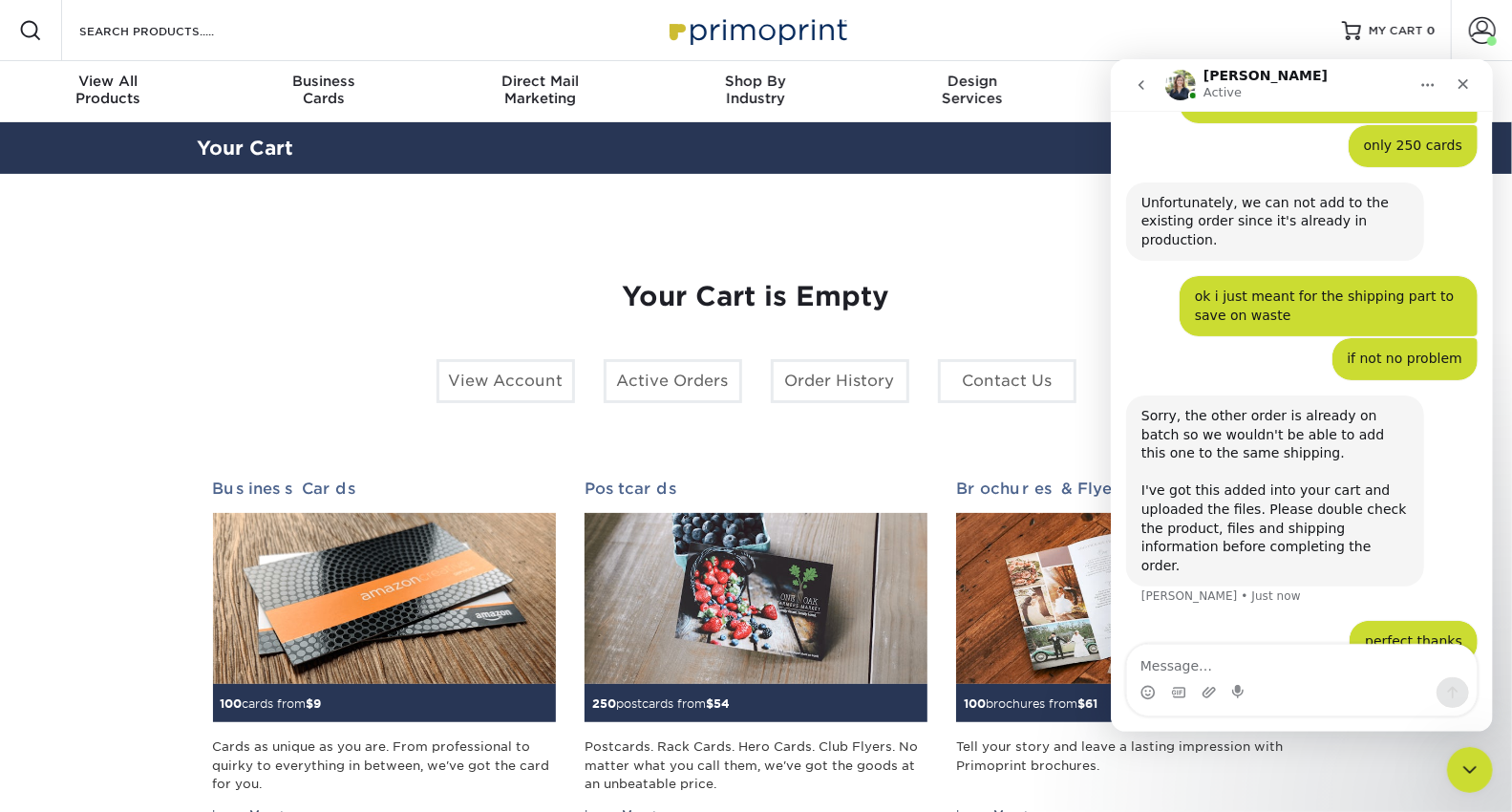
click at [1230, 18] on div "Resources Menu Search Products Account Welcome, TODD Account Dashboard Active O…" at bounding box center [756, 30] width 1512 height 61
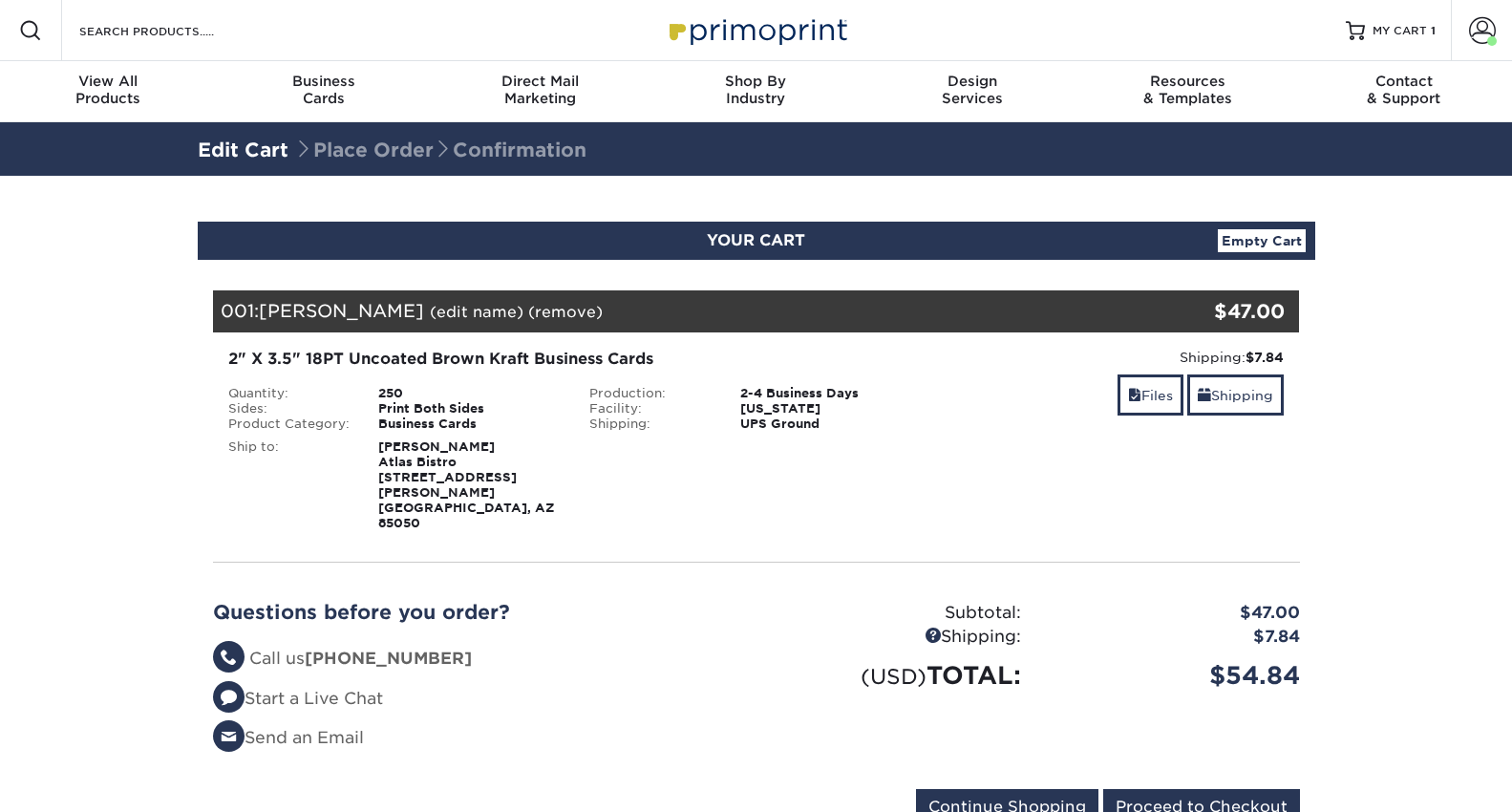
click at [1475, 28] on span at bounding box center [1482, 30] width 26 height 26
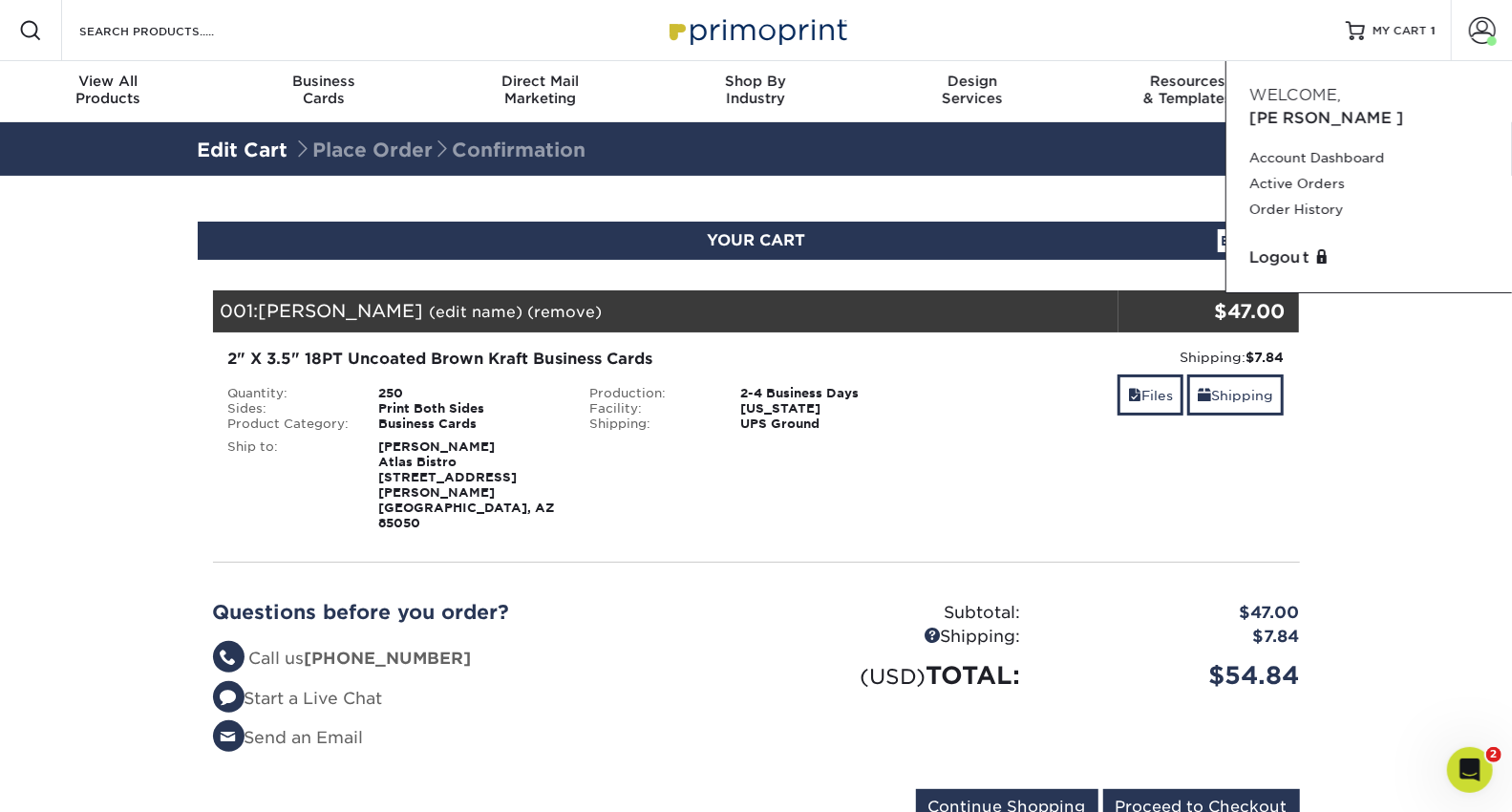
click at [1454, 374] on section "YOUR CART Empty Cart Your Cart is Empty View Account Active Orders Order Histor…" at bounding box center [756, 534] width 1512 height 718
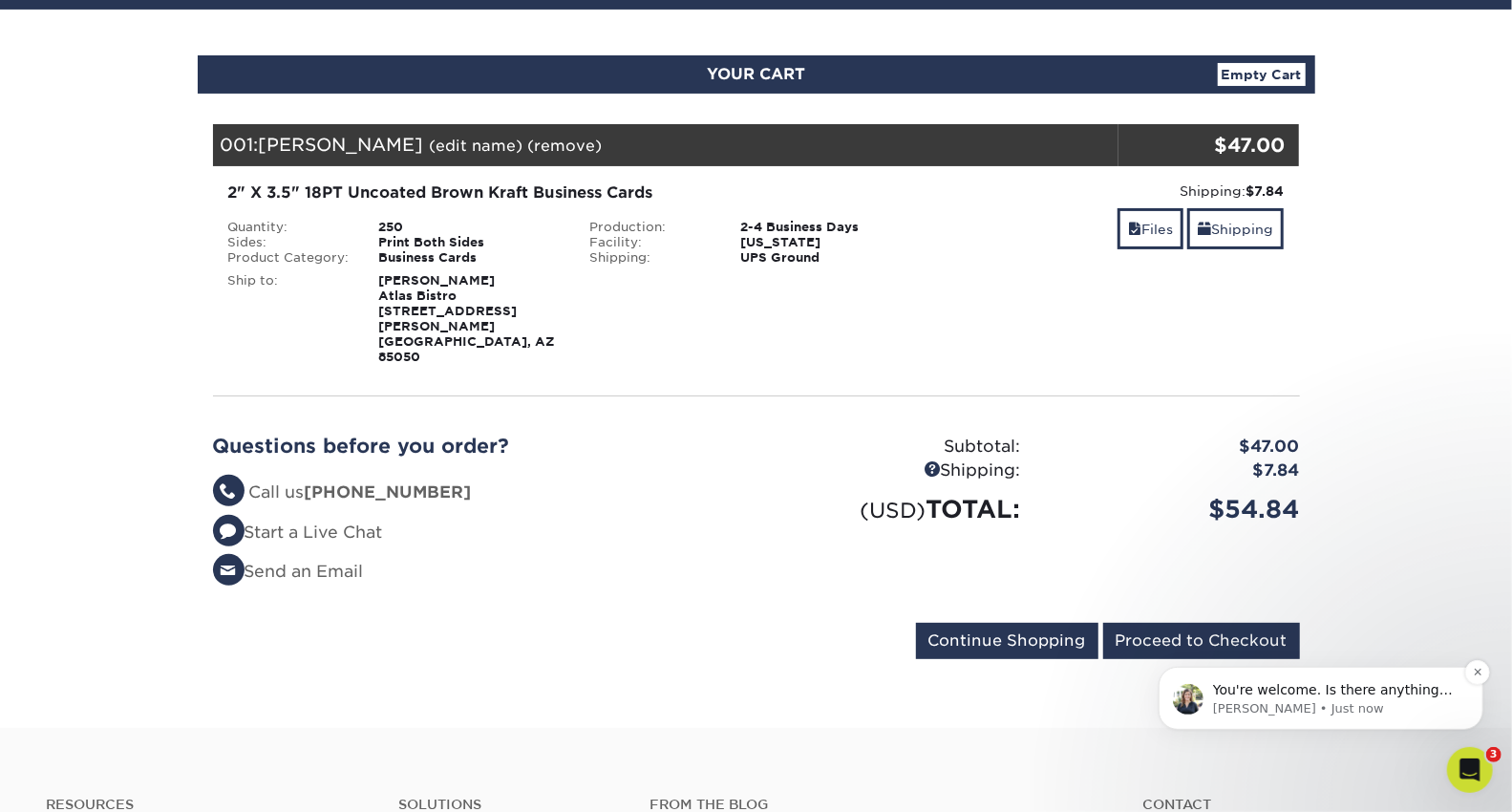
click at [1319, 691] on p "You're welcome. Is there anything else I can help you with at the moment?" at bounding box center [1335, 688] width 246 height 19
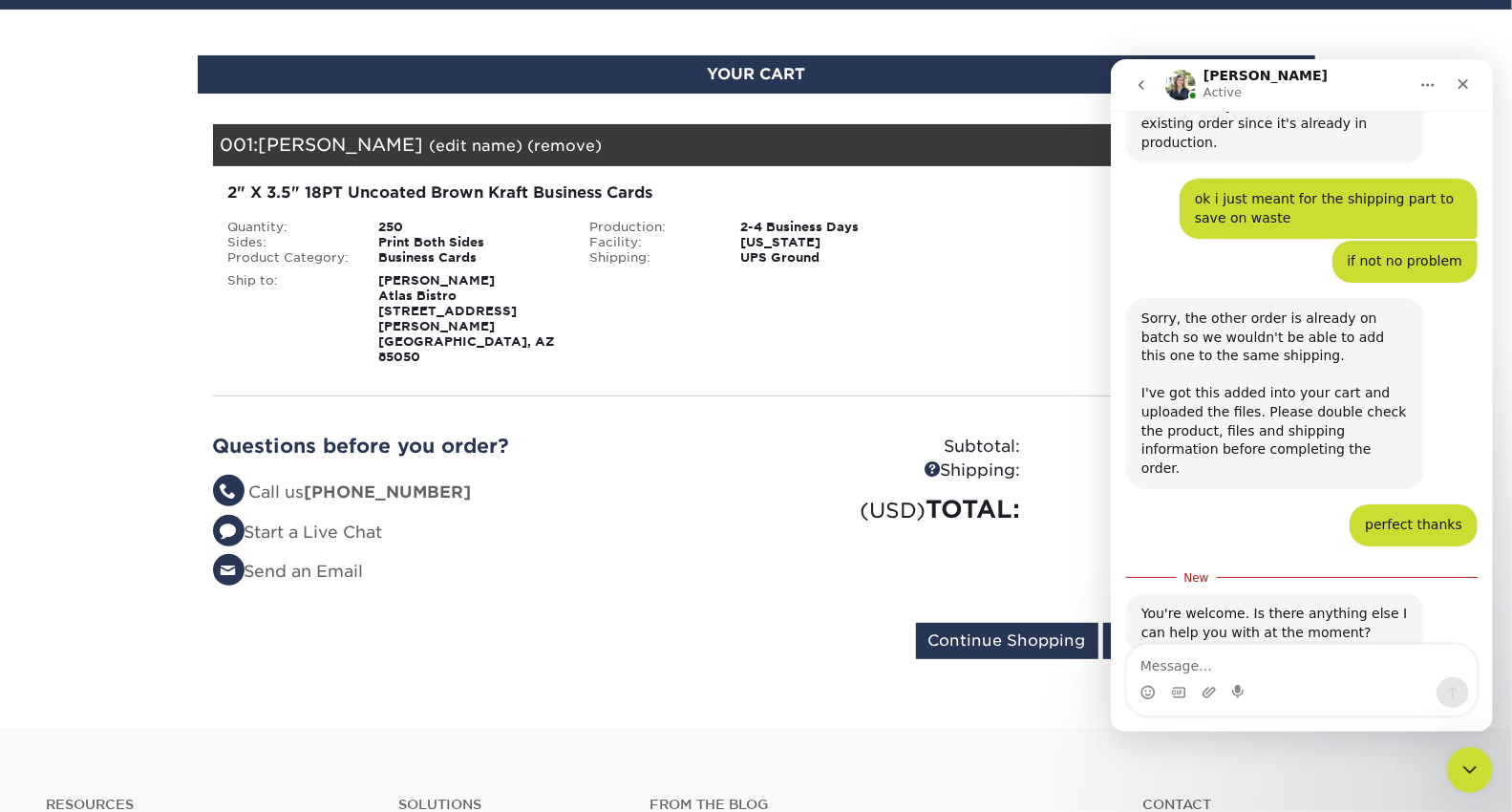
scroll to position [797, 0]
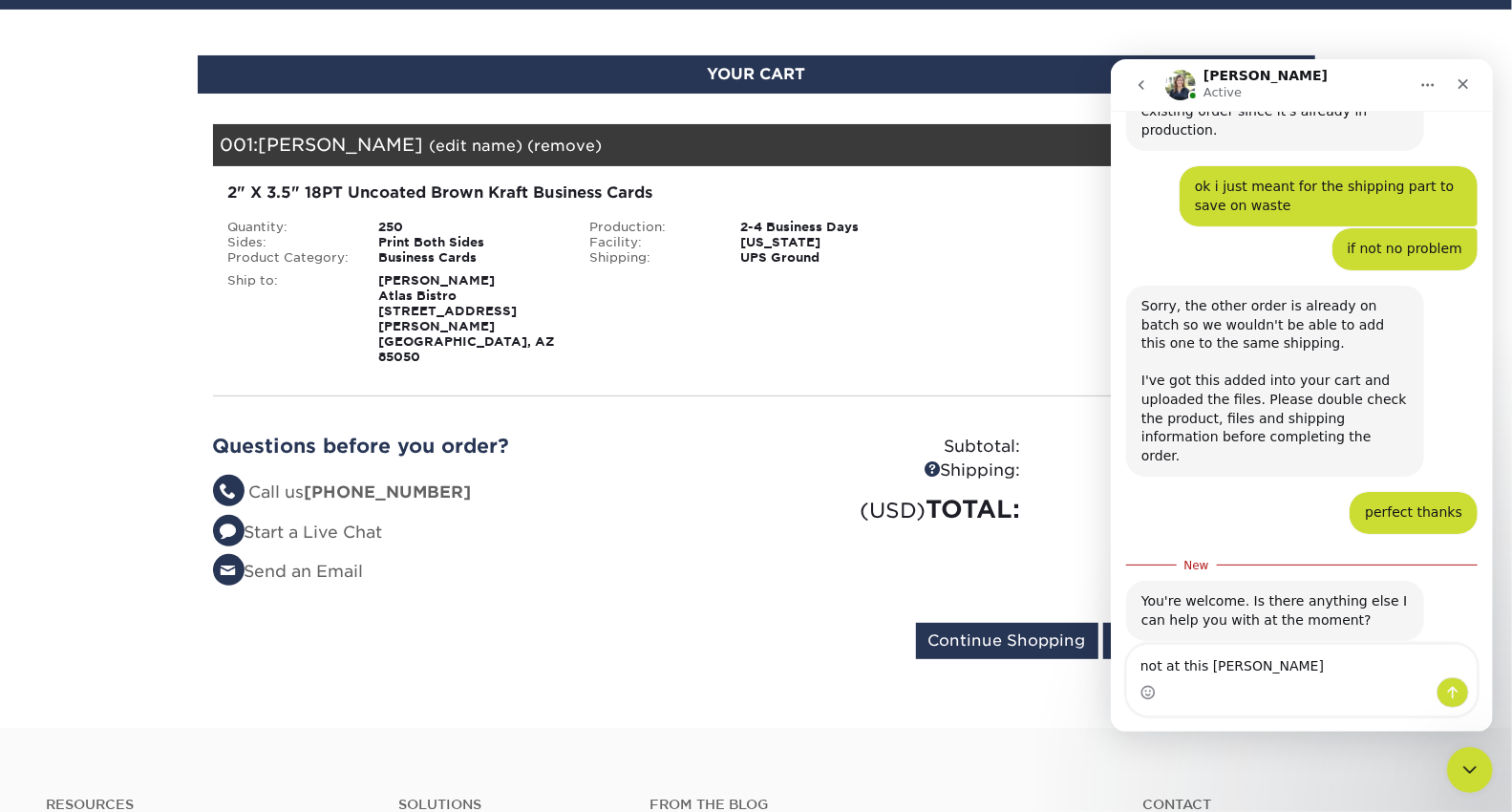
type textarea "not at this time"
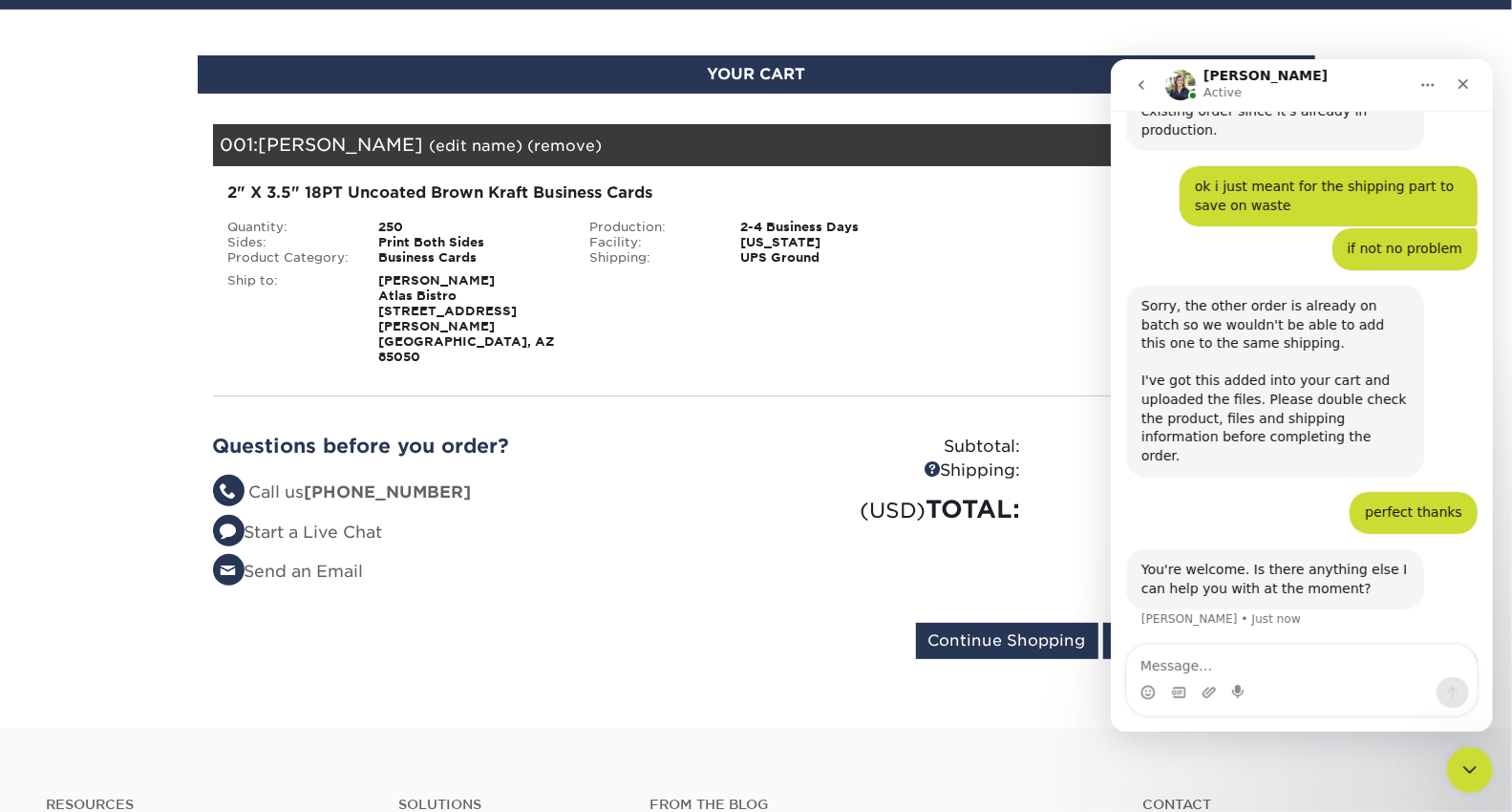
scroll to position [822, 0]
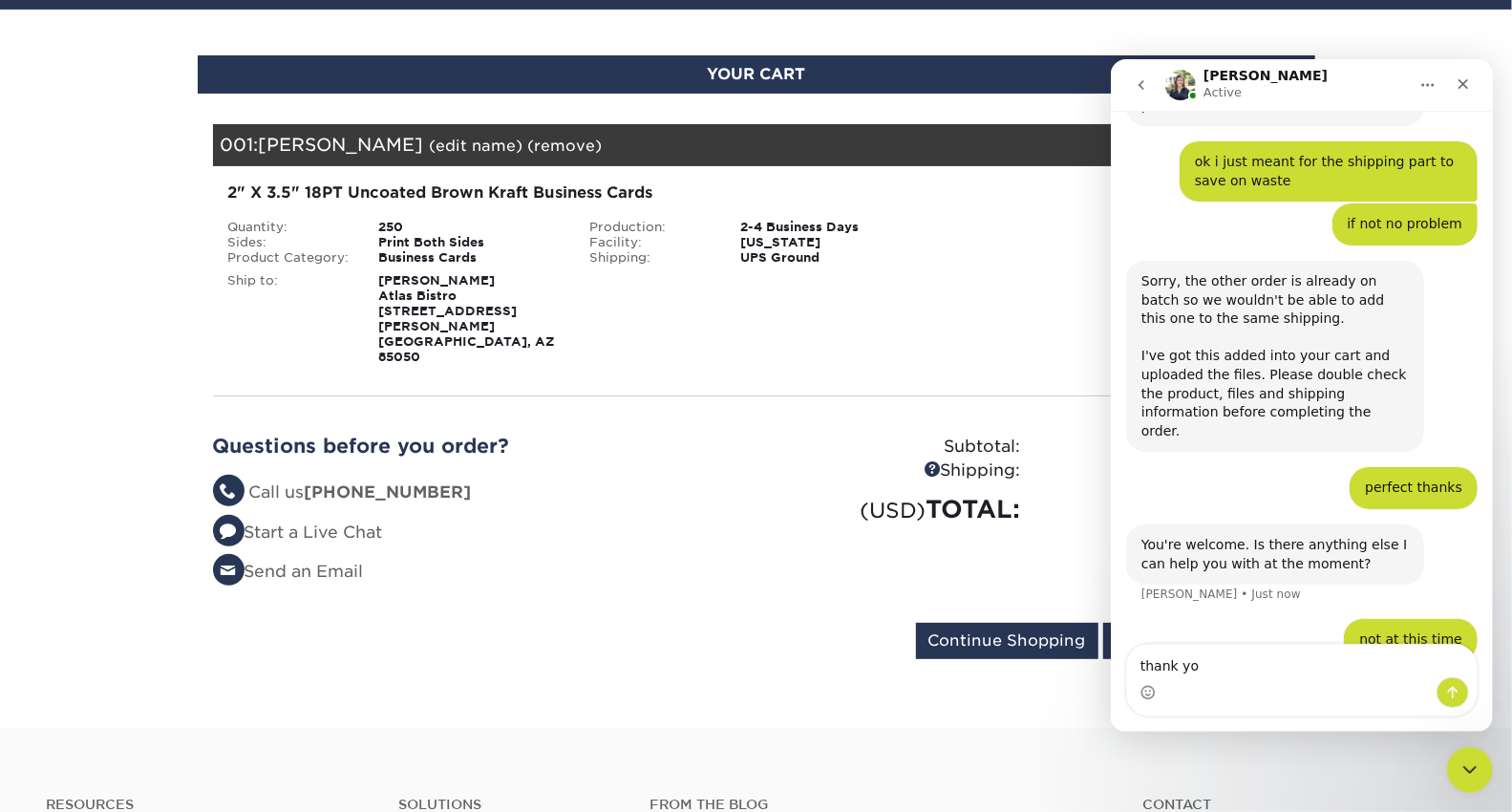
type textarea "thank you"
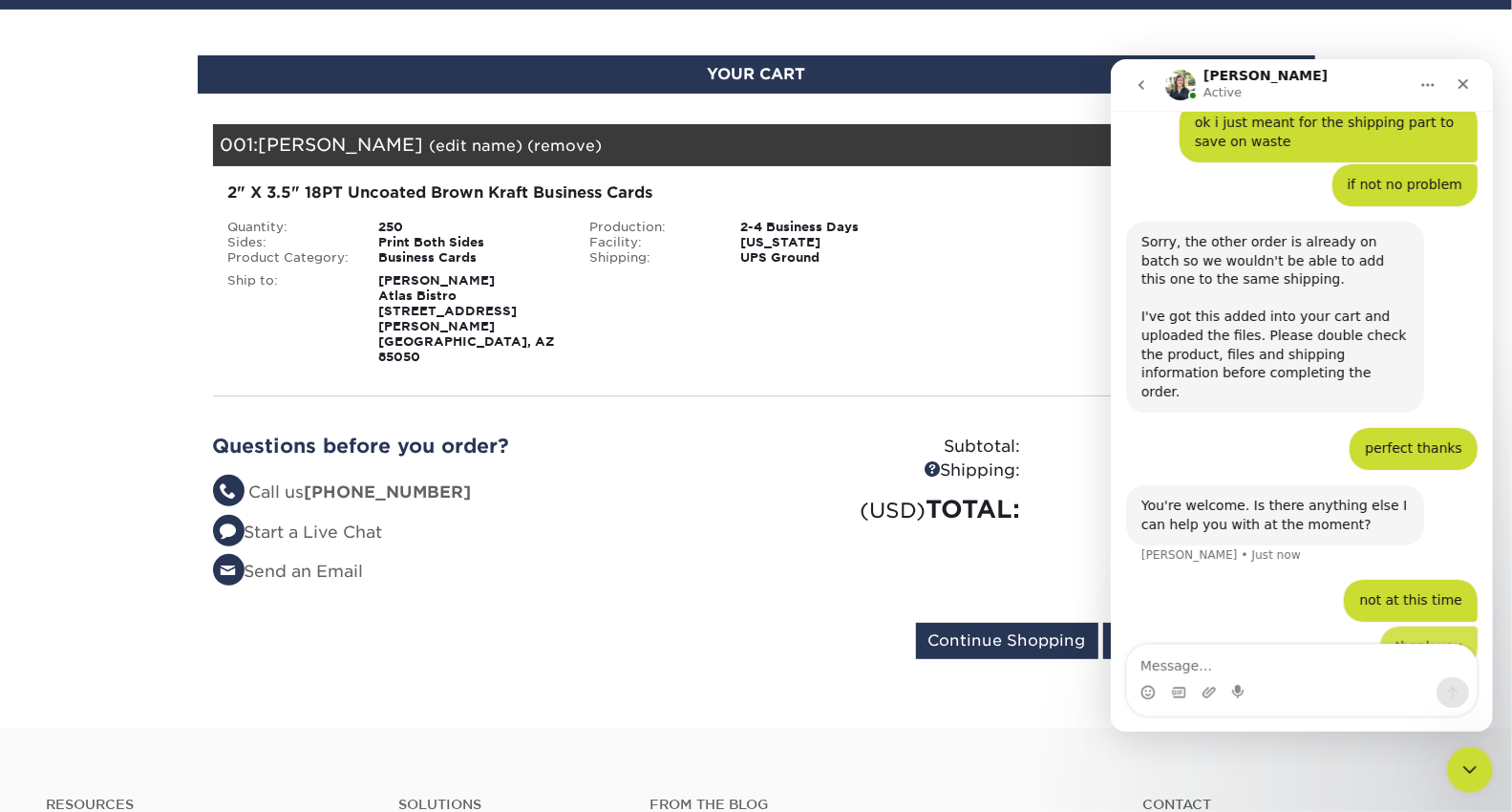
scroll to position [866, 0]
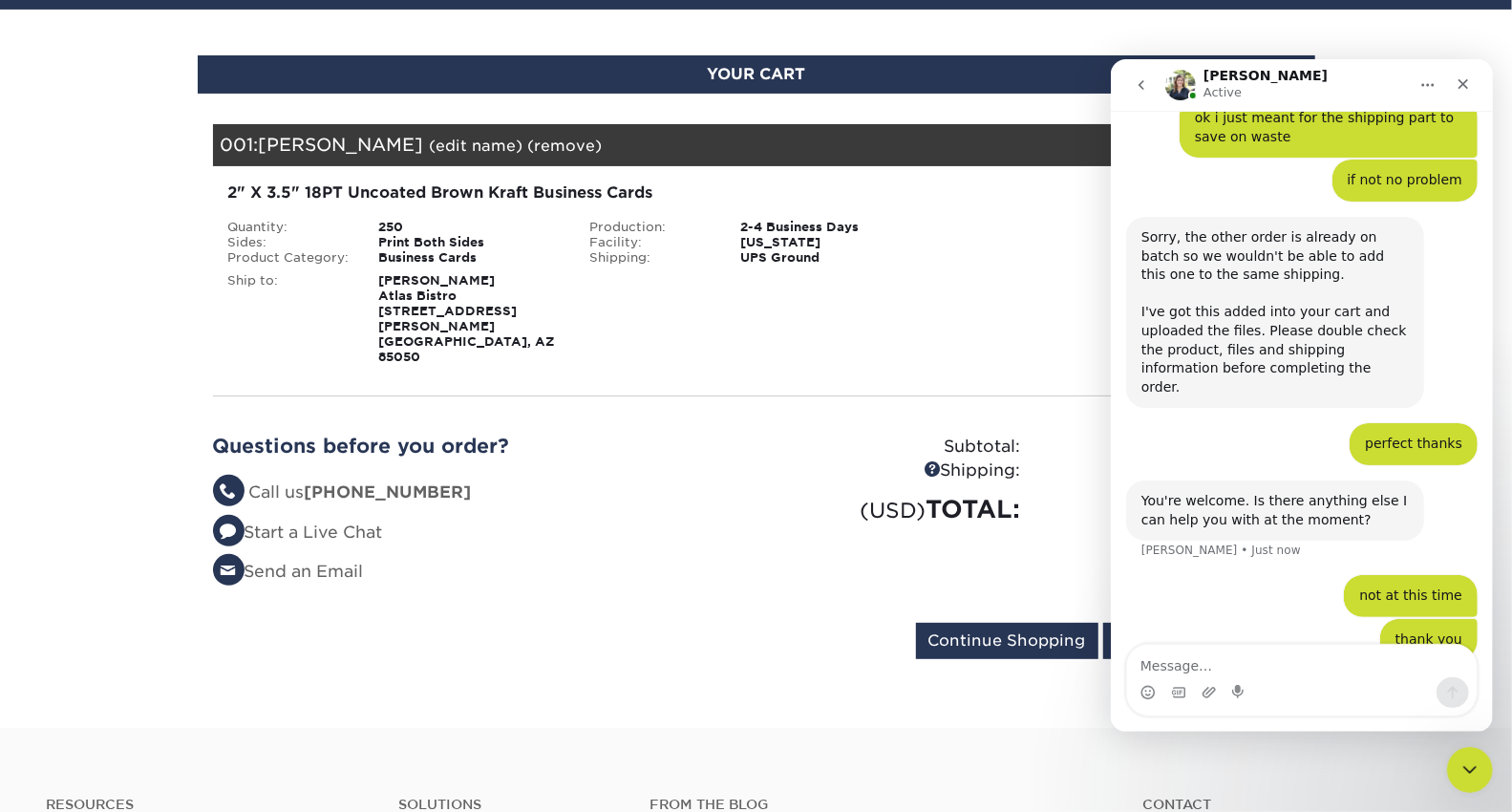
click at [732, 560] on li "Send an Email" at bounding box center [477, 572] width 529 height 25
click at [851, 350] on div "Your Cart is Empty View Account Active Orders Order History Contact Us Business…" at bounding box center [756, 395] width 1087 height 542
click at [1141, 91] on button "go back" at bounding box center [1140, 83] width 36 height 36
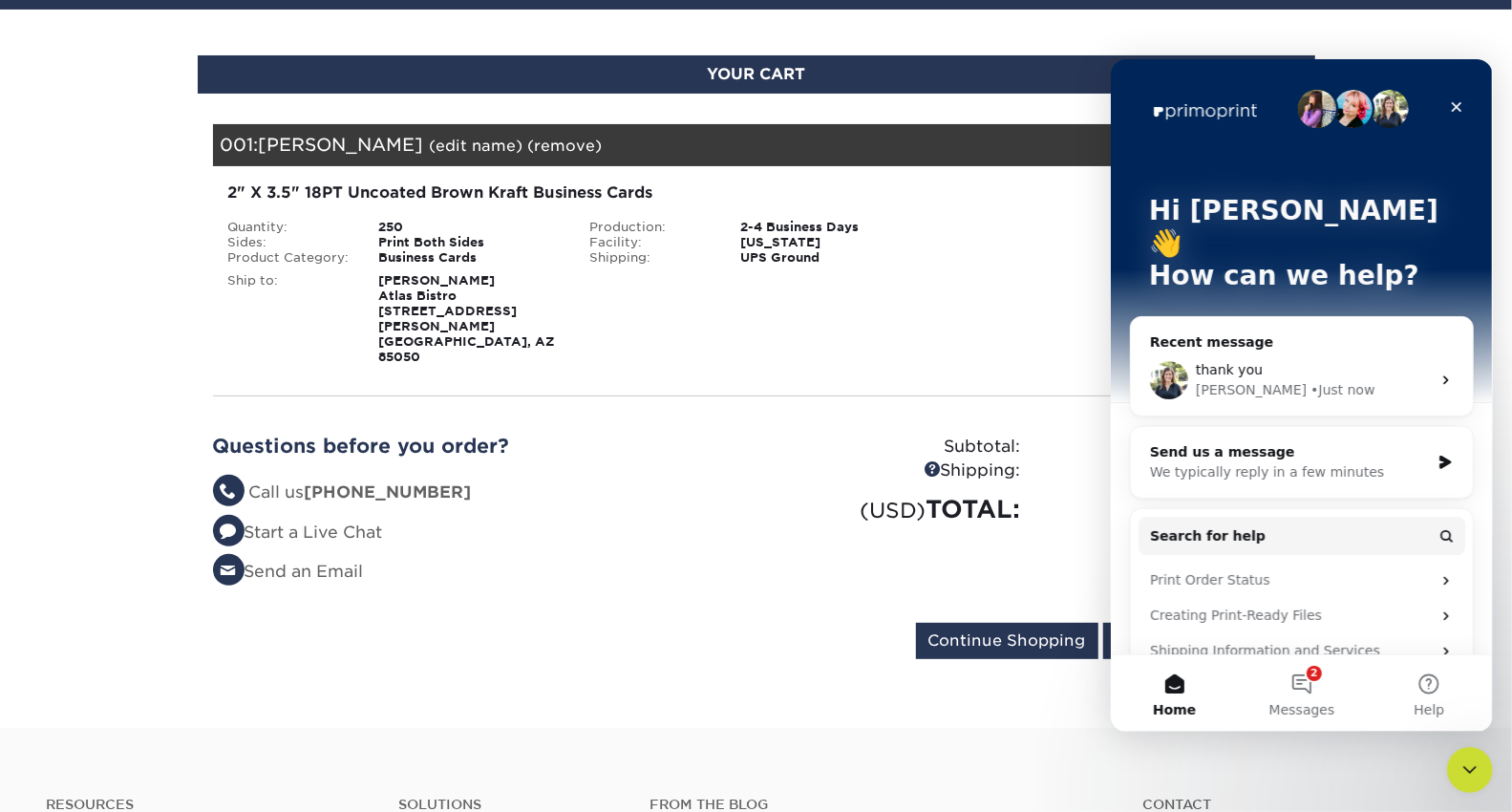
scroll to position [0, 0]
click at [1455, 107] on icon "Close" at bounding box center [1456, 106] width 16 height 16
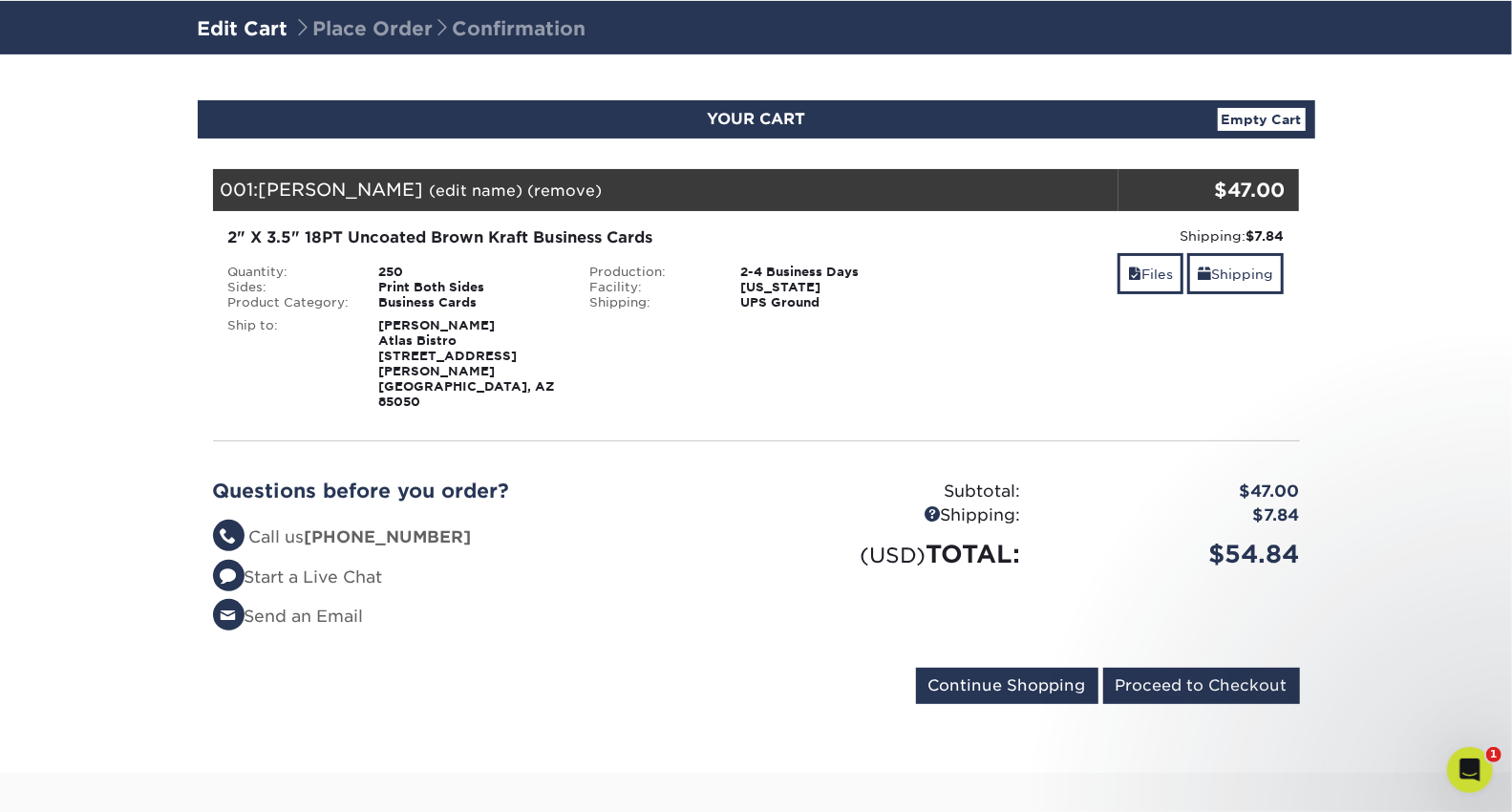
scroll to position [91, 0]
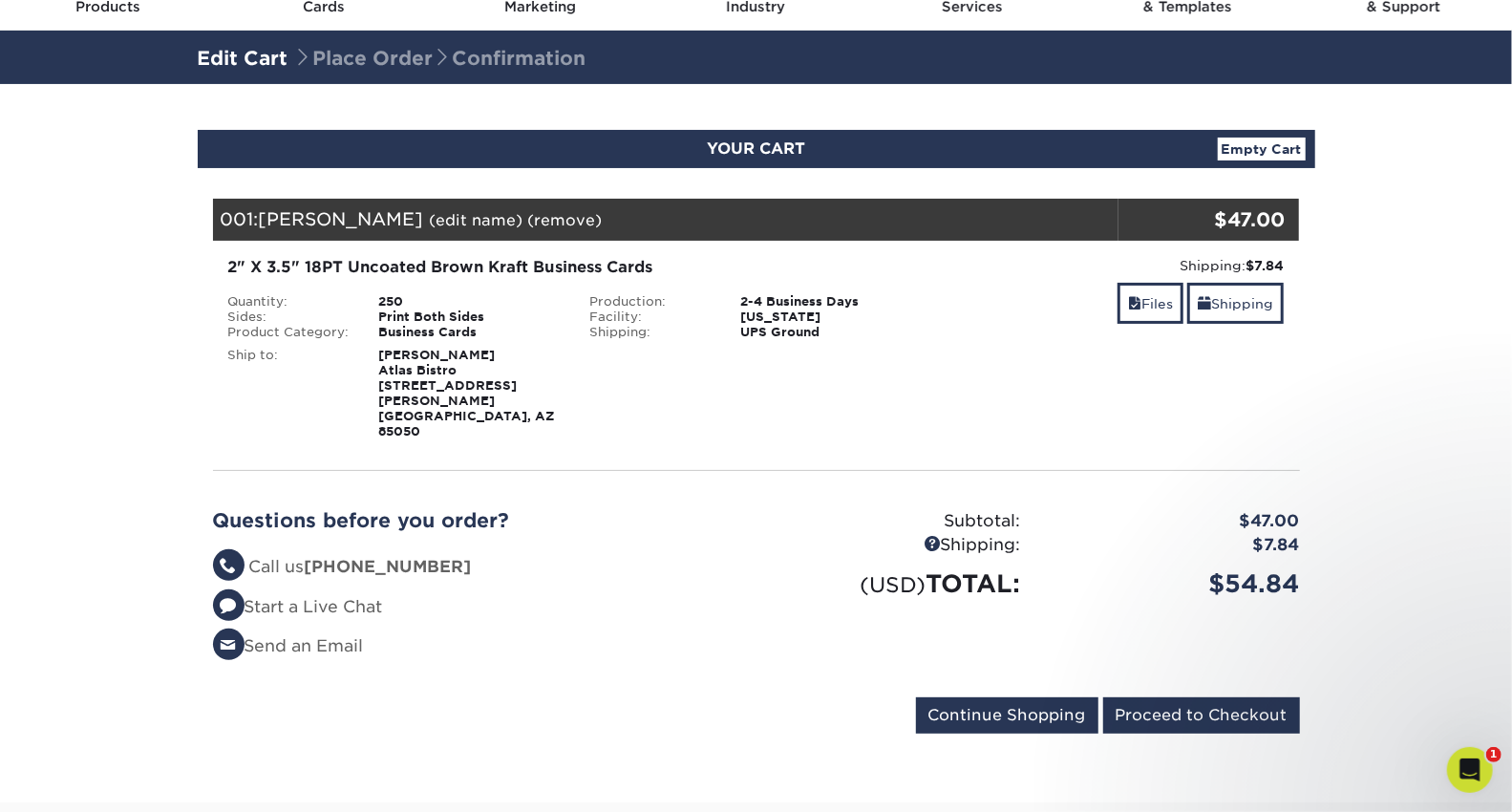
drag, startPoint x: 1142, startPoint y: 270, endPoint x: 1134, endPoint y: 254, distance: 17.9
click at [1134, 254] on div "2" X 3.5" 18PT Uncoated Brown Kraft Business Cards Quantity: 250 Sides: Print B…" at bounding box center [756, 347] width 1116 height 214
click at [1138, 298] on link "Files" at bounding box center [1150, 303] width 66 height 41
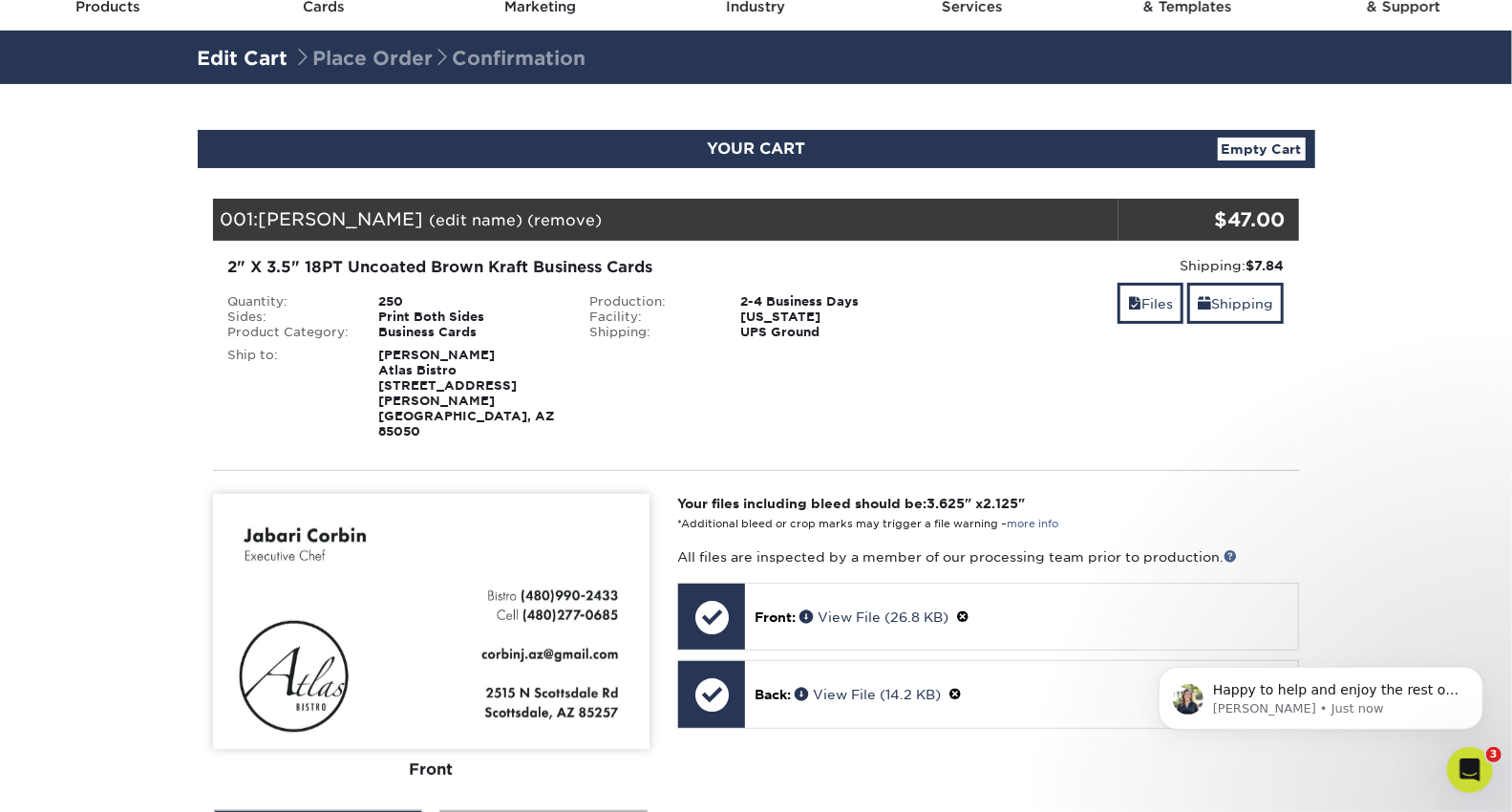
click at [560, 810] on div "View Back" at bounding box center [544, 828] width 208 height 36
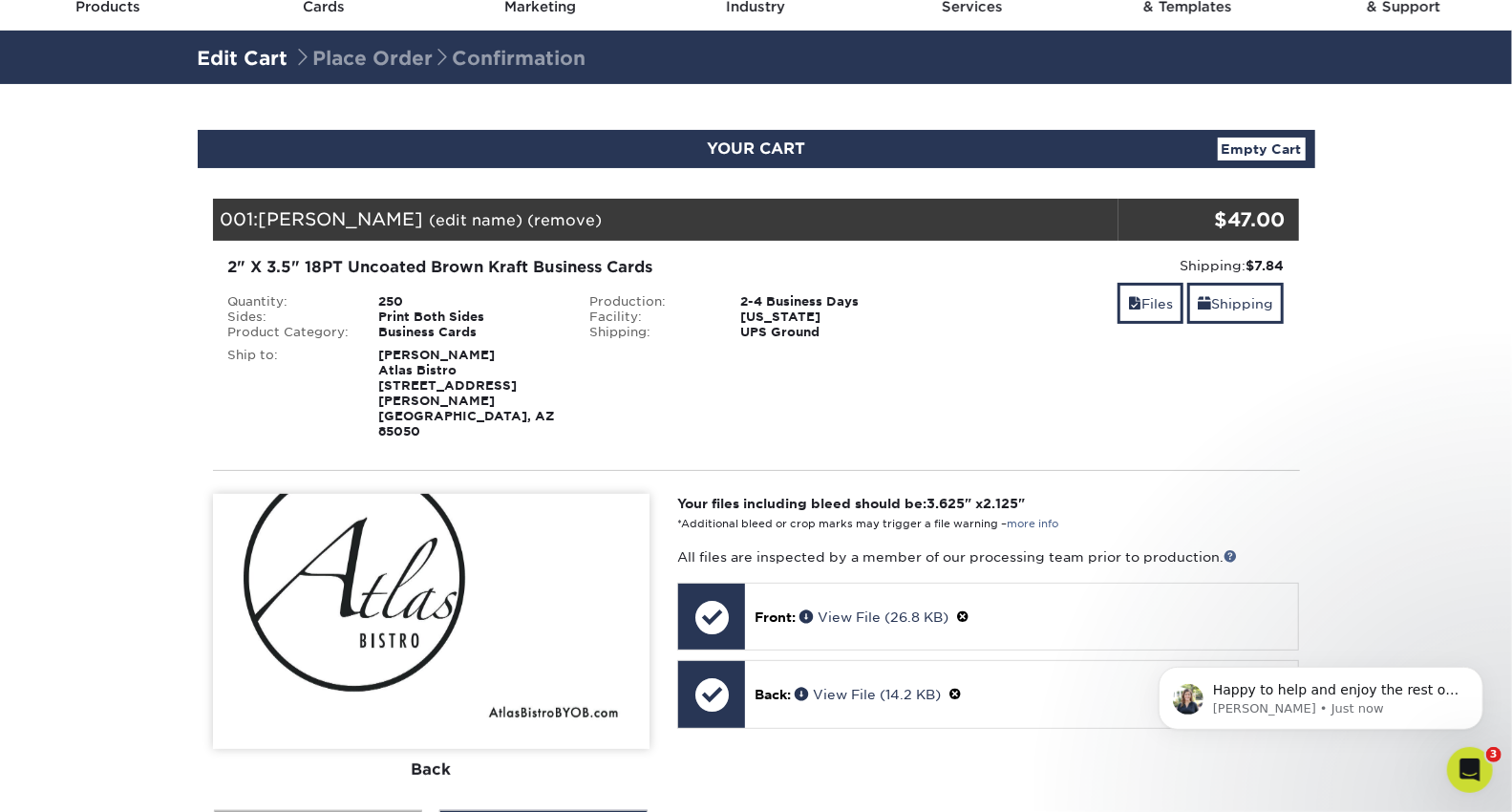
click at [393, 810] on div "View Front" at bounding box center [318, 828] width 208 height 36
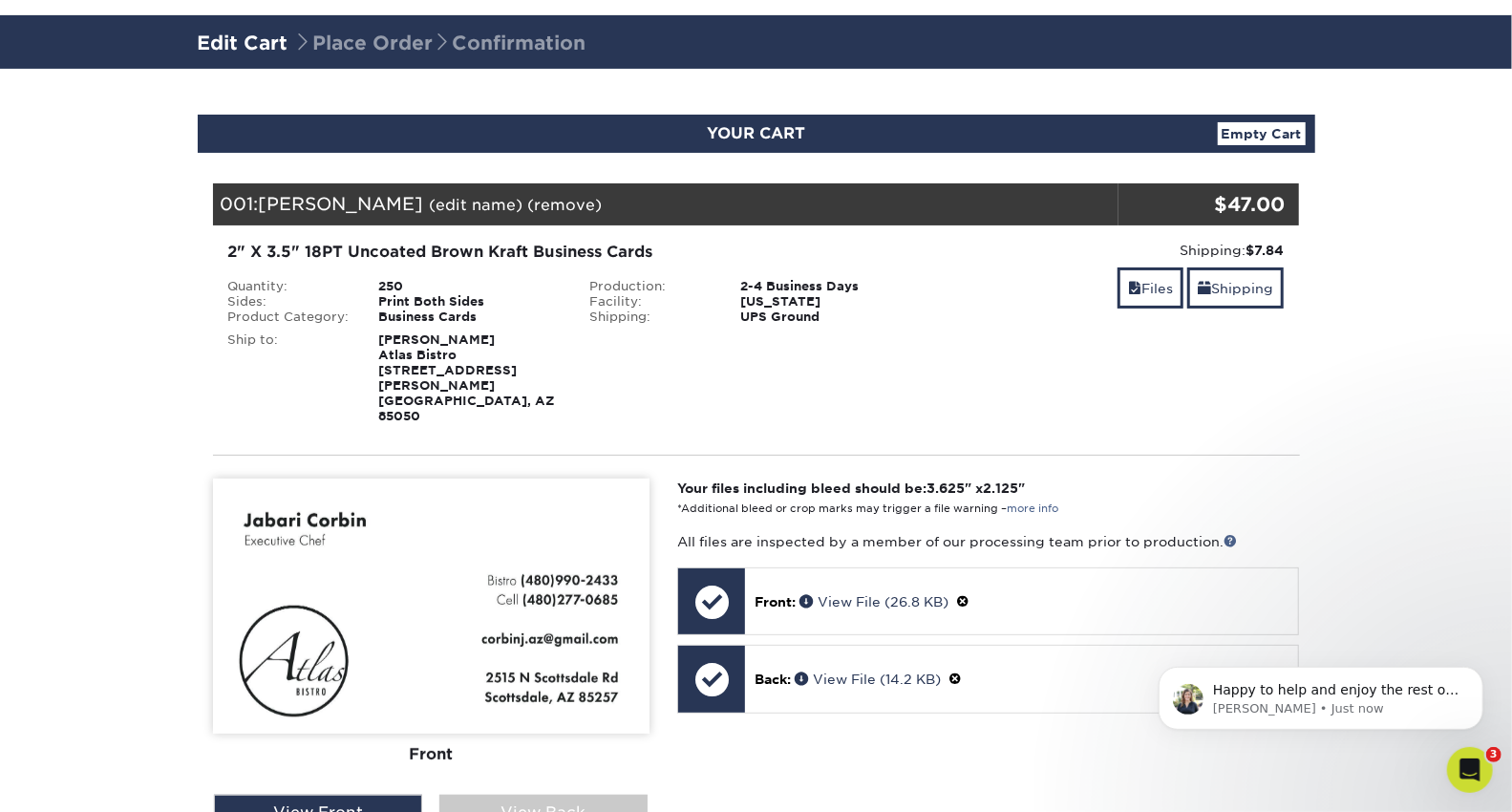
scroll to position [106, 0]
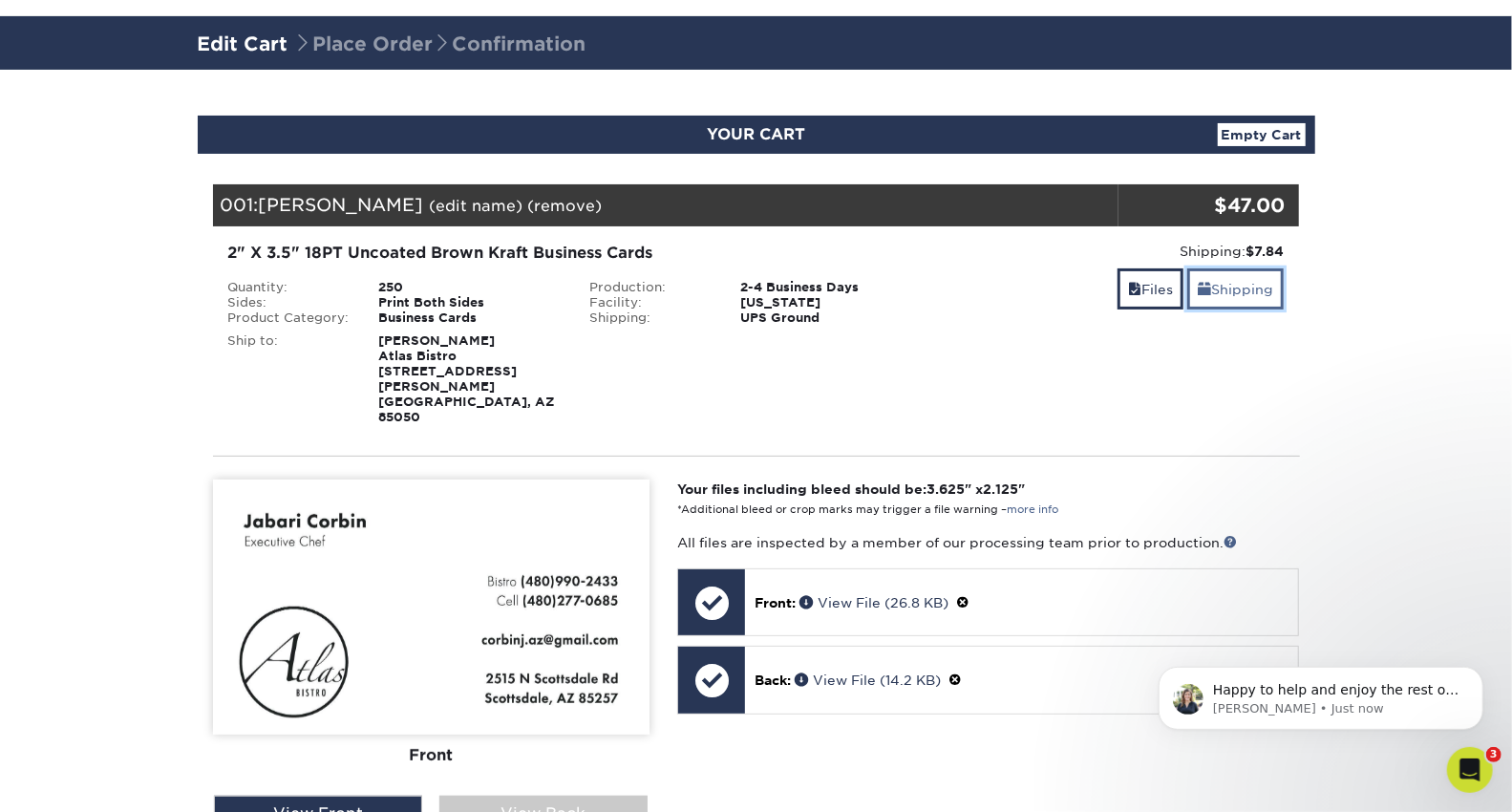
click at [1215, 292] on link "Shipping" at bounding box center [1235, 289] width 96 height 41
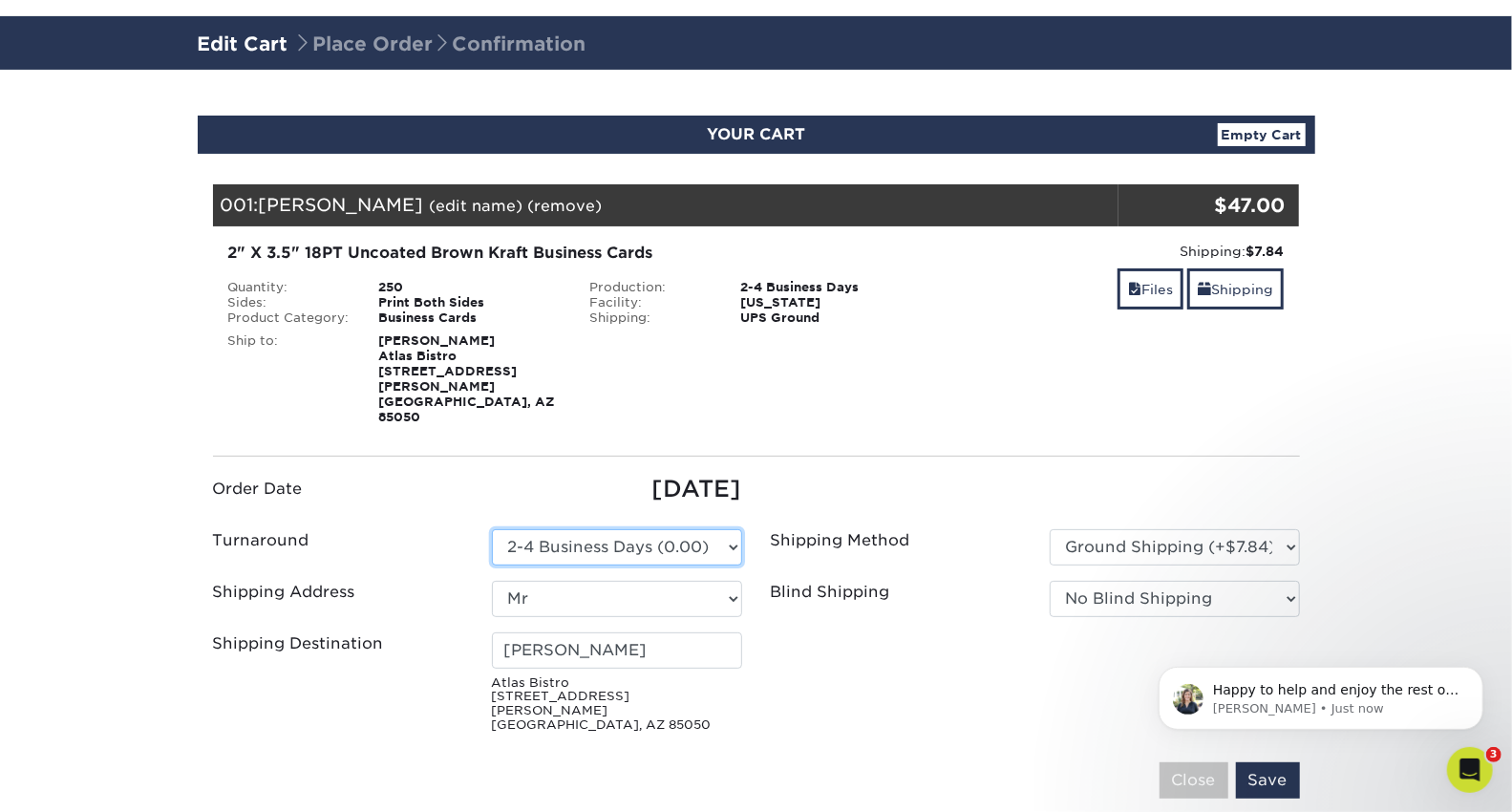
click at [727, 529] on select "Please Select 2-4 Business Days (0.00)" at bounding box center [616, 546] width 250 height 36
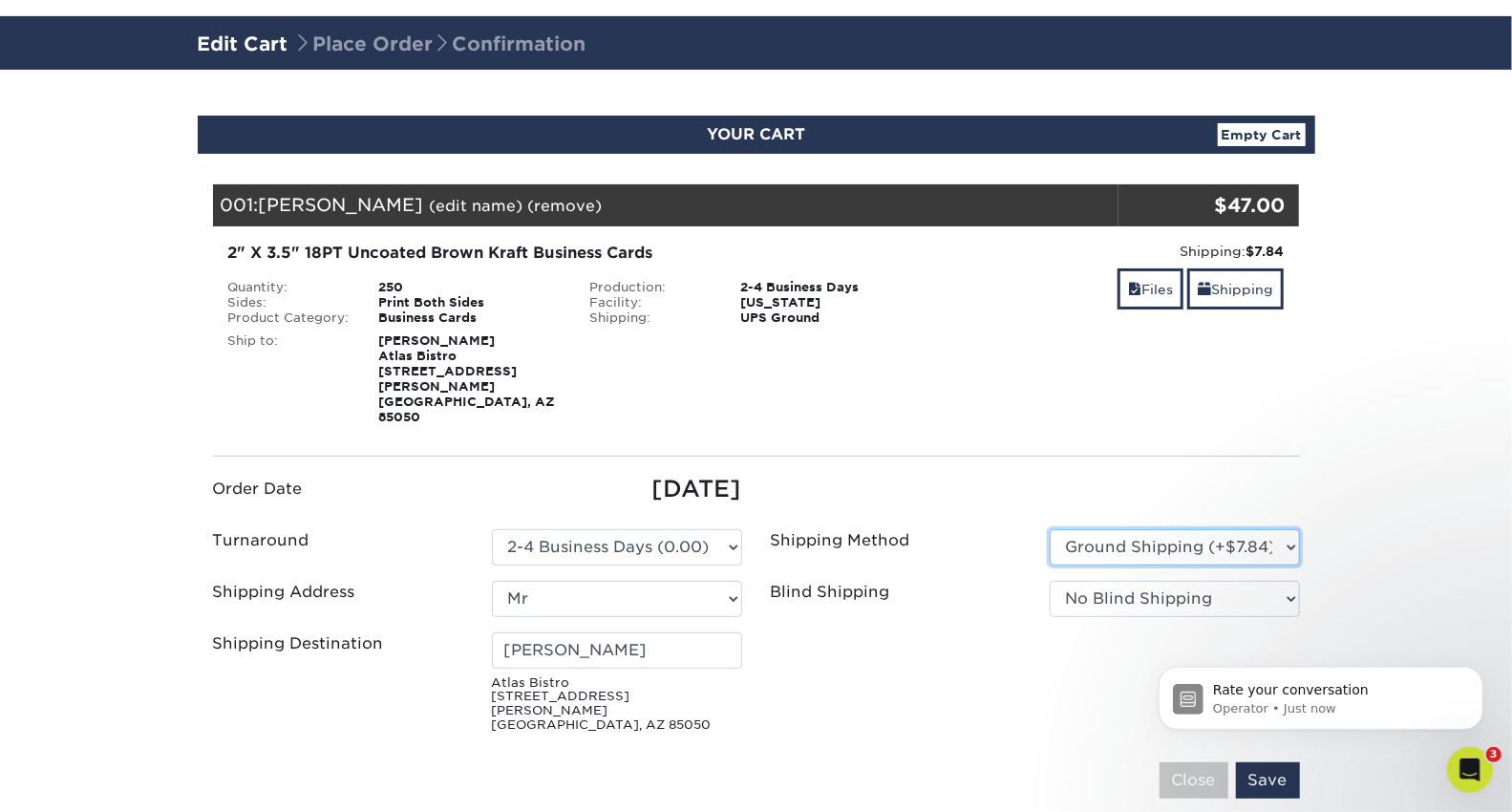
click at [1299, 529] on select "Please Select Ground Shipping (+$7.84) 3 Day Shipping Service (+$20.04) 2 Day A…" at bounding box center [1174, 546] width 250 height 36
click at [1332, 471] on section "YOUR CART Empty Cart Your Cart is Empty View Account Active Orders Order Histor…" at bounding box center [756, 619] width 1512 height 1099
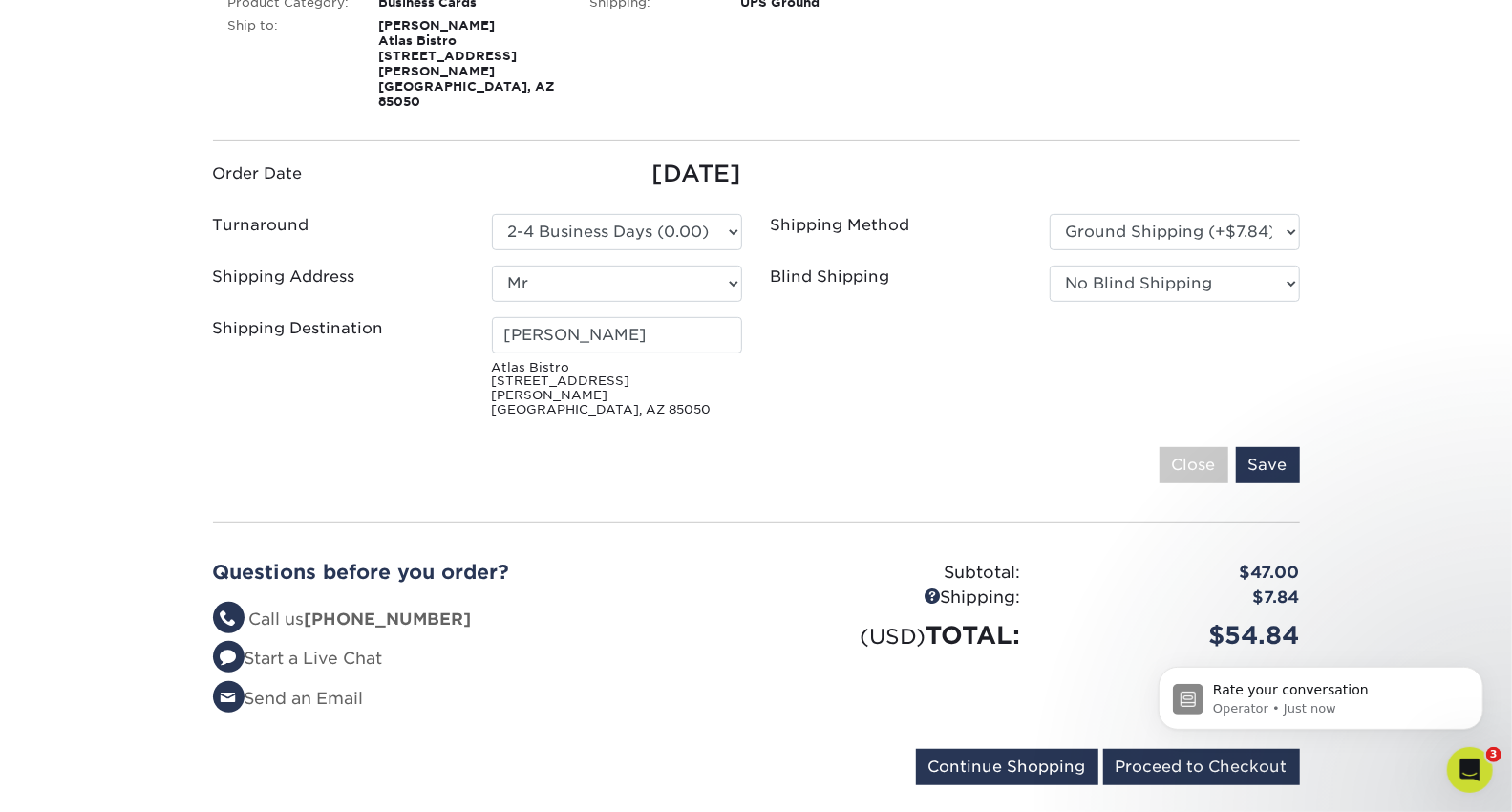
scroll to position [423, 0]
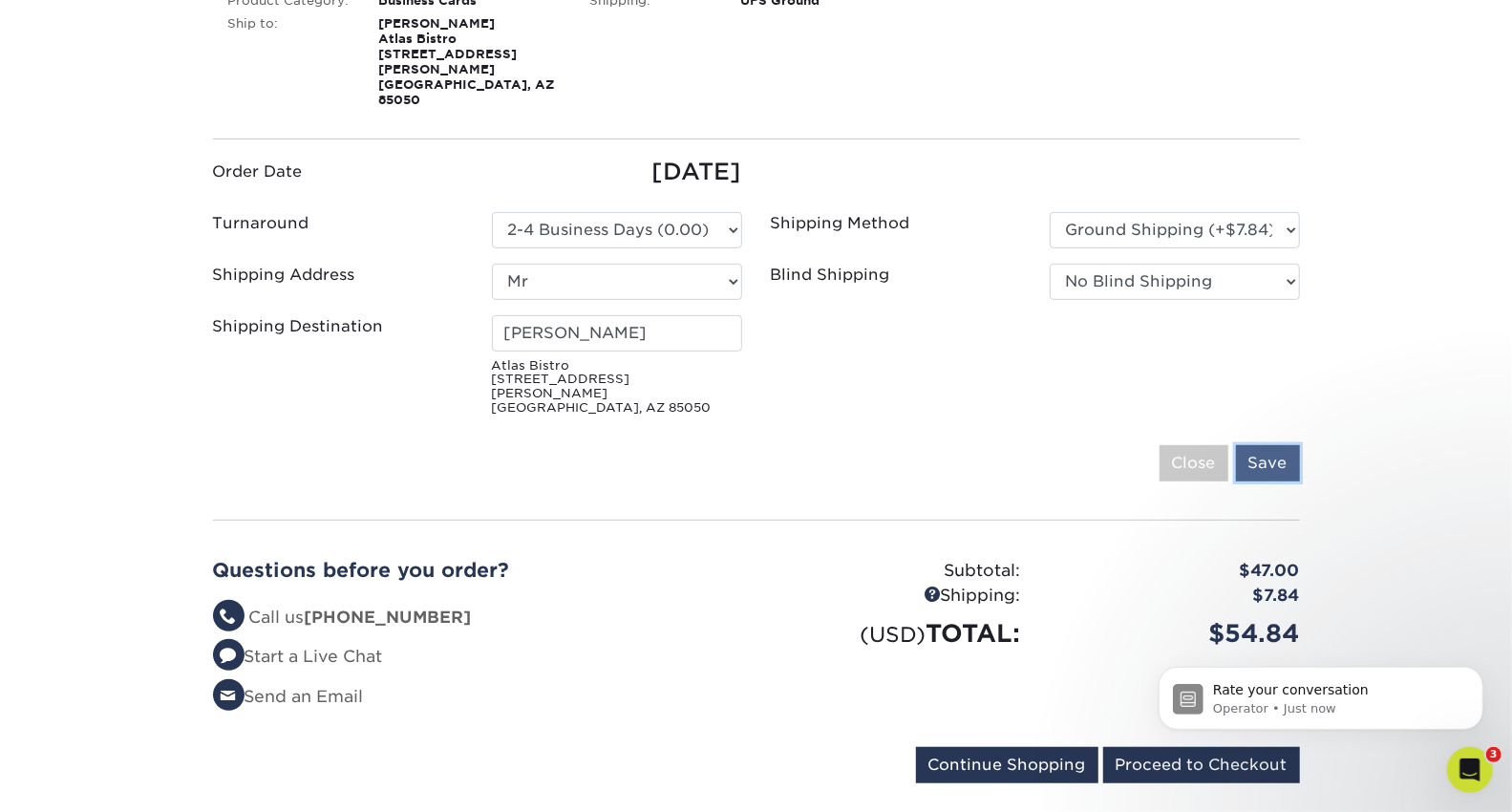
click at [1282, 445] on input "Save" at bounding box center [1268, 463] width 64 height 36
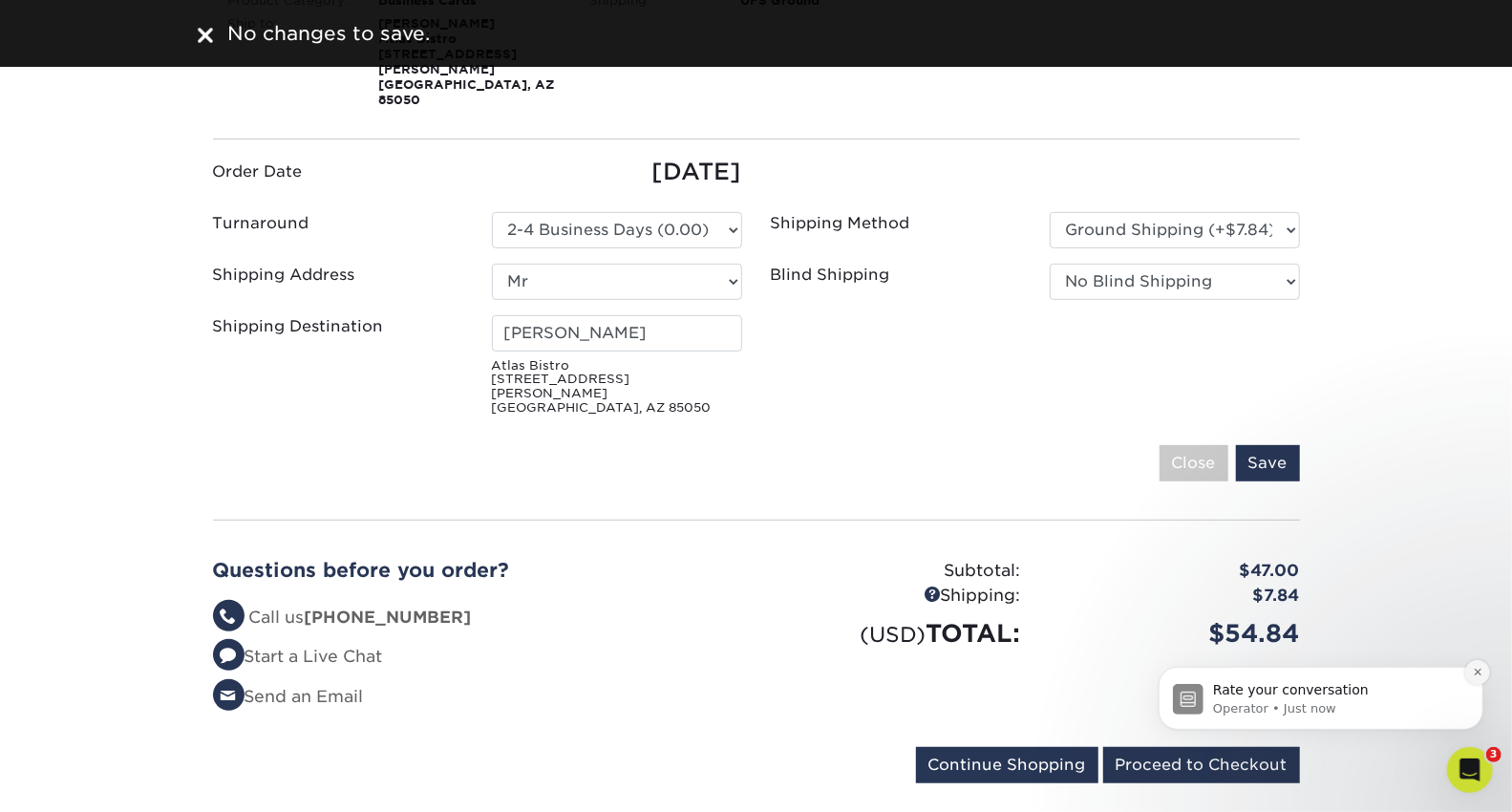
click at [1476, 671] on icon "Dismiss notification" at bounding box center [1476, 671] width 7 height 7
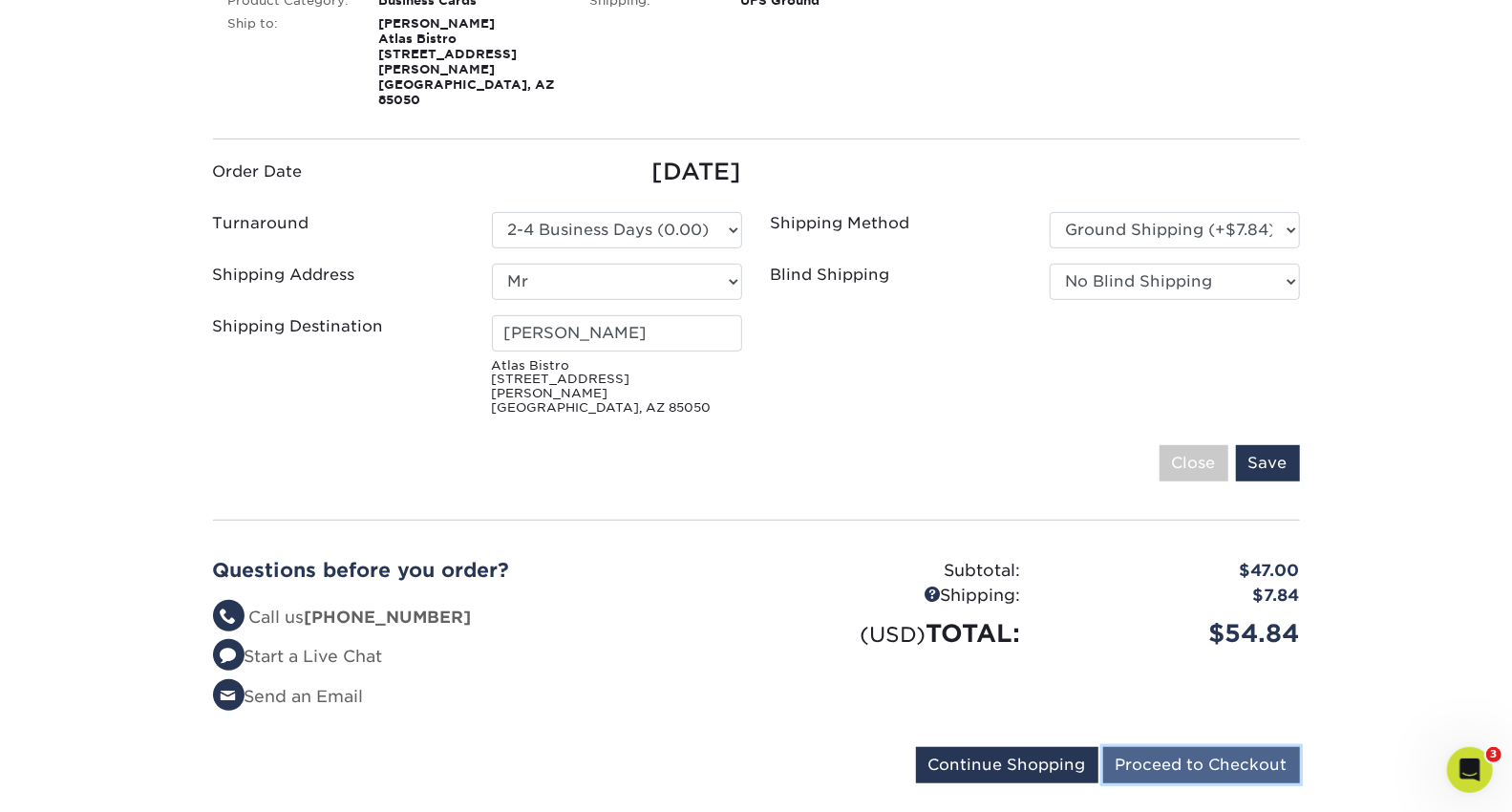
click at [1277, 746] on input "Proceed to Checkout" at bounding box center [1202, 764] width 197 height 36
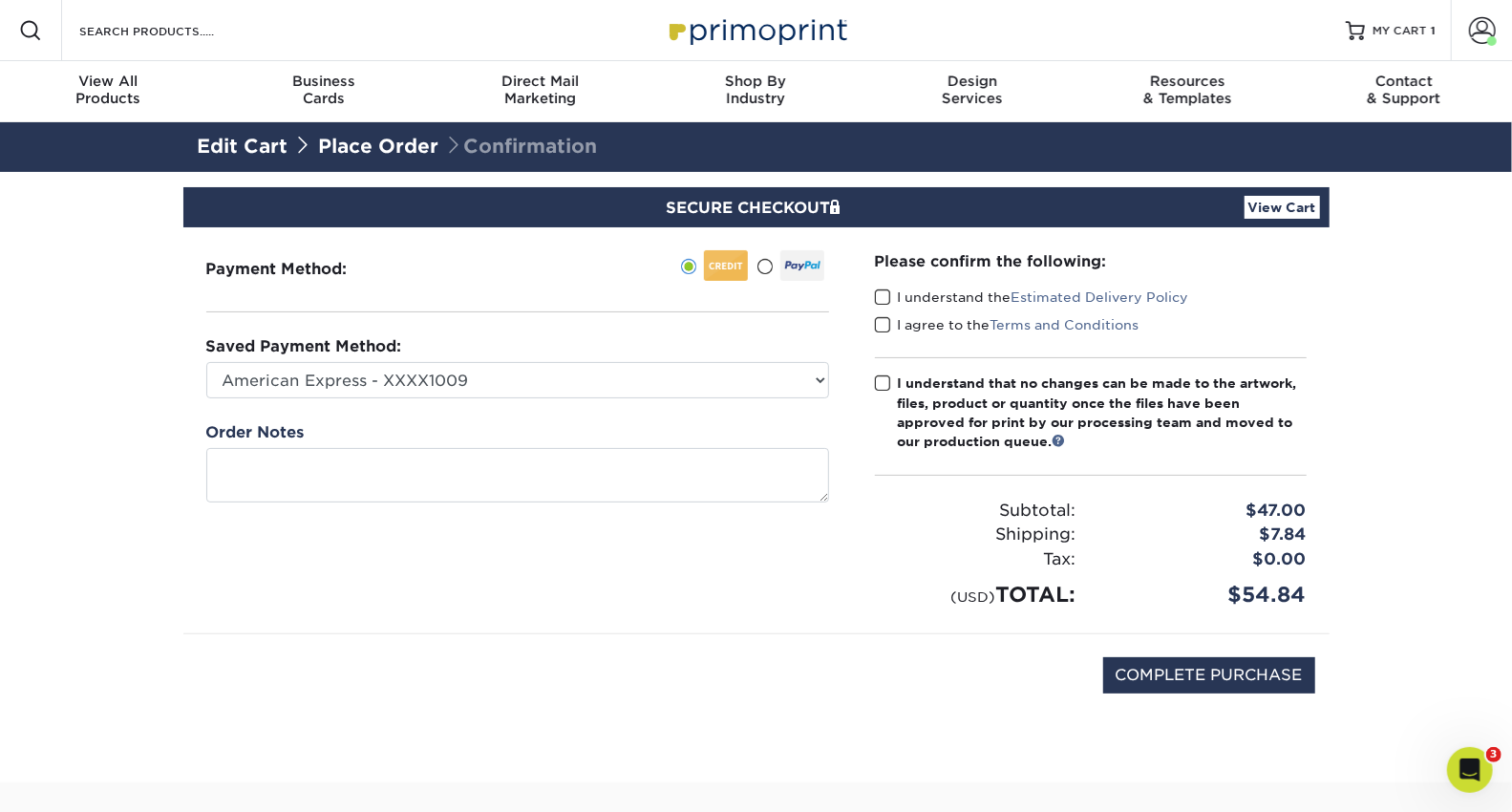
click at [883, 297] on span at bounding box center [883, 297] width 17 height 18
click at [0, 0] on input "I understand the Estimated Delivery Policy" at bounding box center [0, 0] width 0 height 0
click at [883, 325] on span at bounding box center [883, 325] width 17 height 18
click at [0, 0] on input "I agree to the Terms and Conditions" at bounding box center [0, 0] width 0 height 0
click at [883, 376] on span at bounding box center [883, 383] width 17 height 18
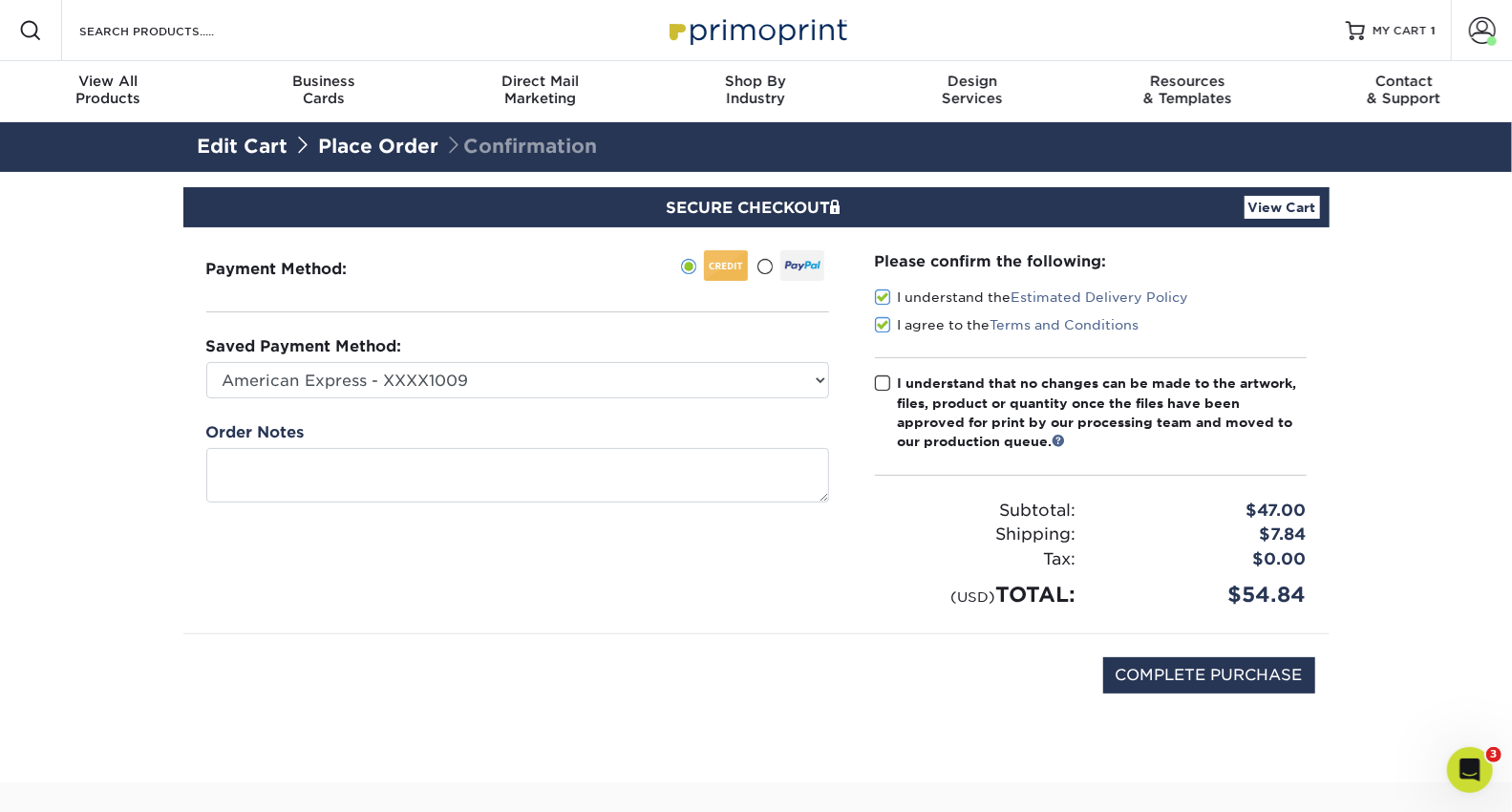
click at [0, 0] on input "I understand that no changes can be made to the artwork, files, product or quan…" at bounding box center [0, 0] width 0 height 0
click at [1218, 667] on input "COMPLETE PURCHASE" at bounding box center [1210, 675] width 212 height 36
type input "PROCESSING, PLEASE WAIT..."
